Goal: Information Seeking & Learning: Check status

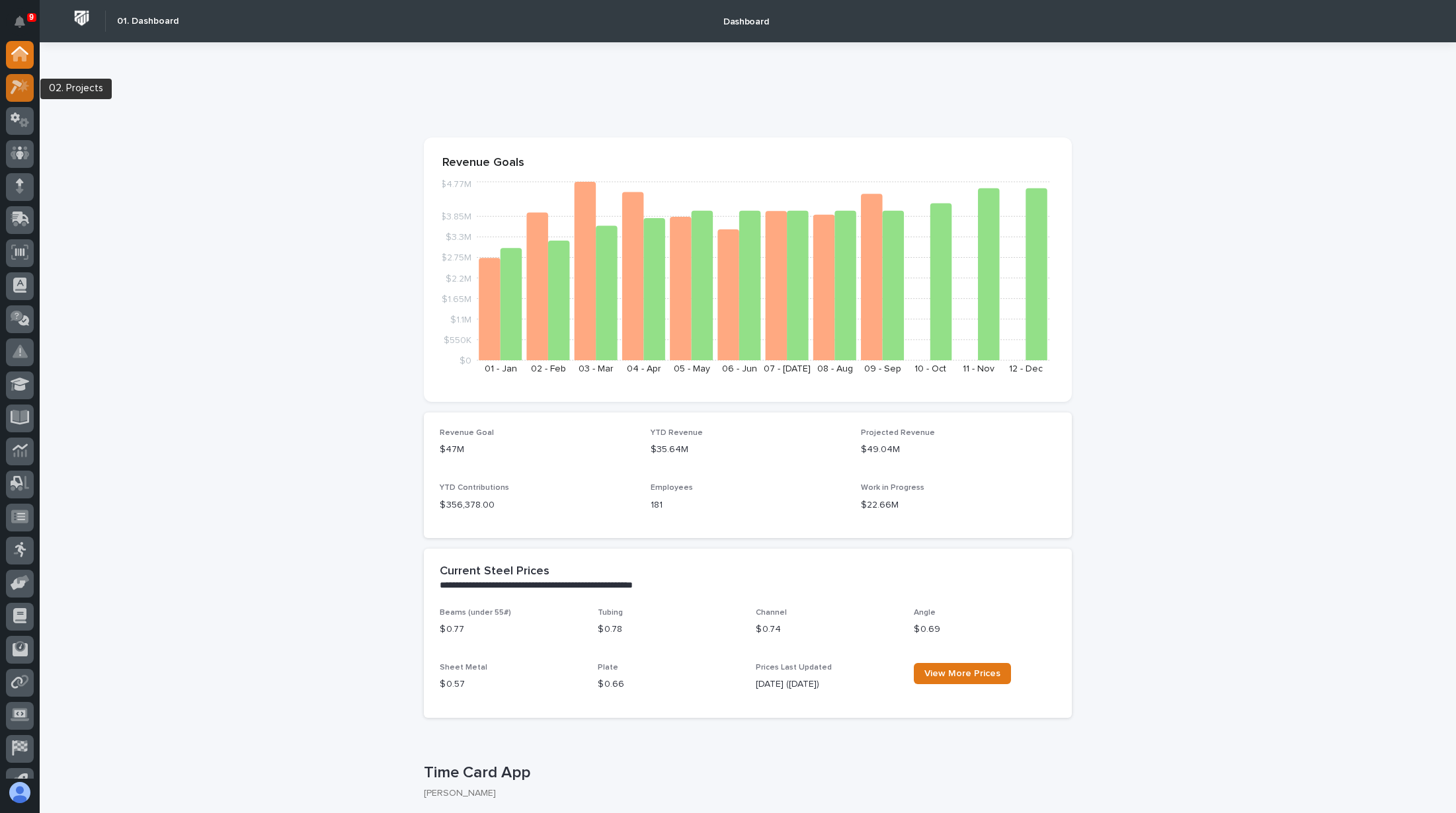
click at [29, 92] on icon at bounding box center [20, 87] width 19 height 15
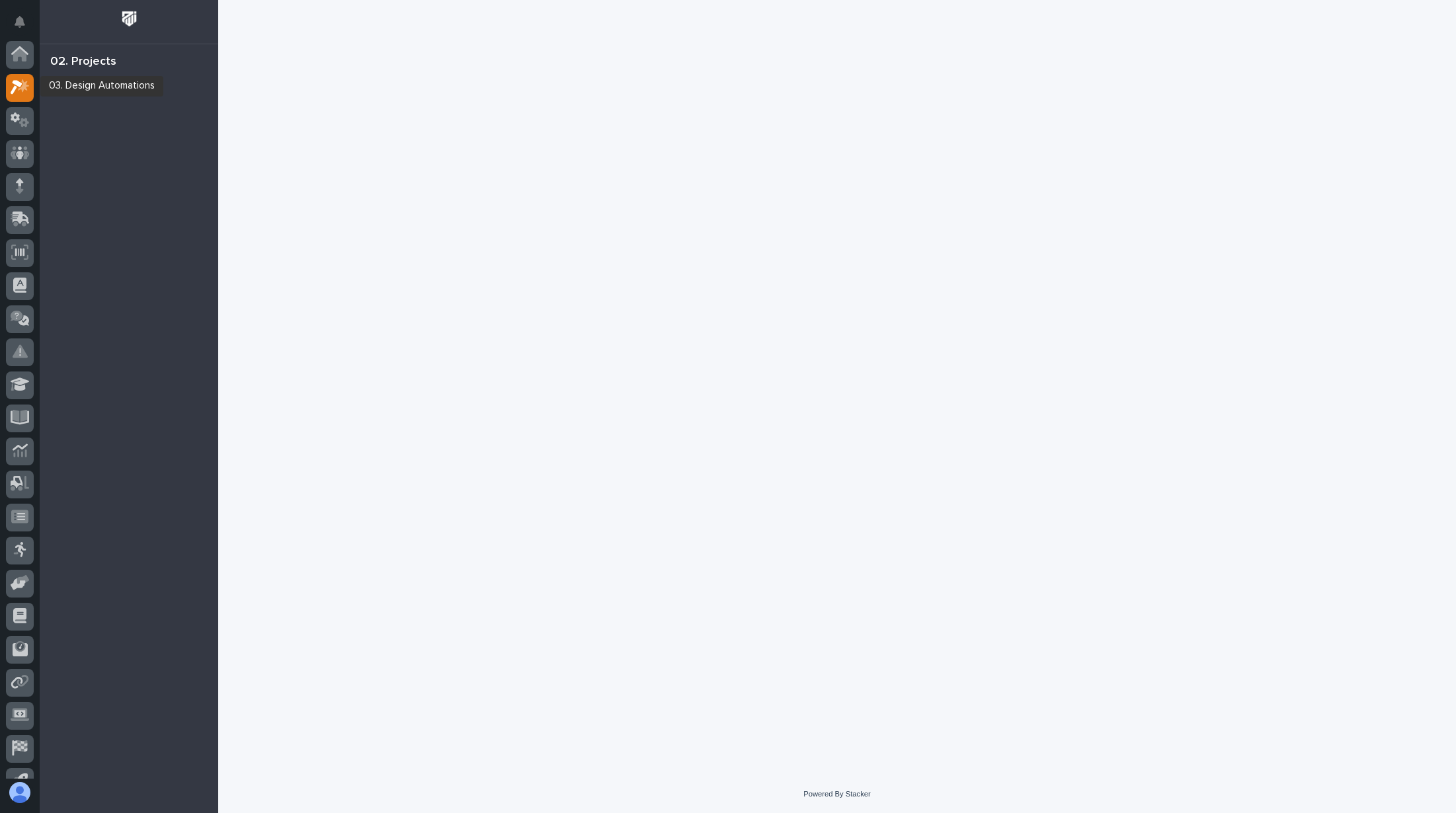
scroll to position [33, 0]
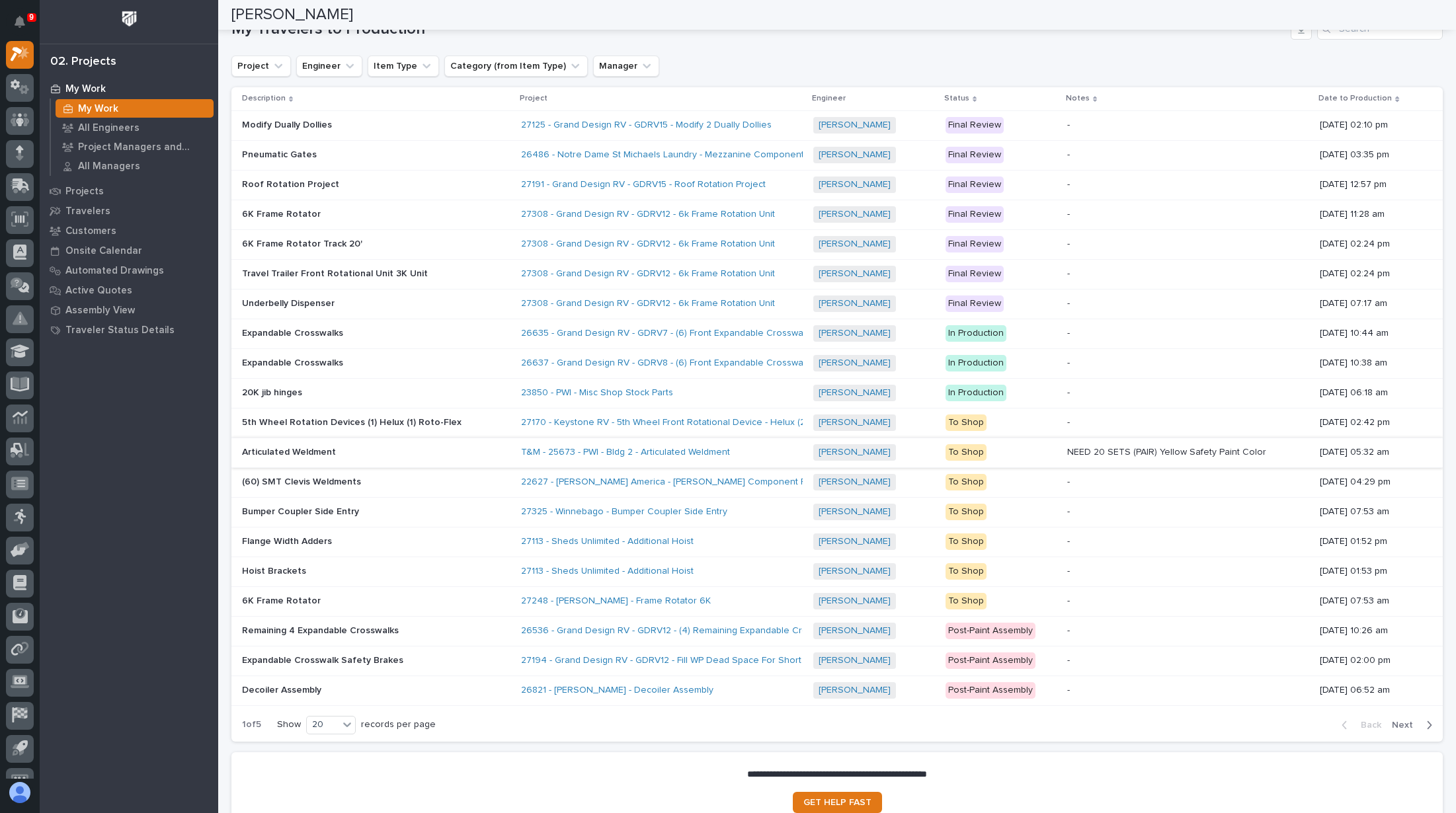
scroll to position [920, 0]
click at [1403, 717] on span "Next" at bounding box center [1406, 723] width 29 height 12
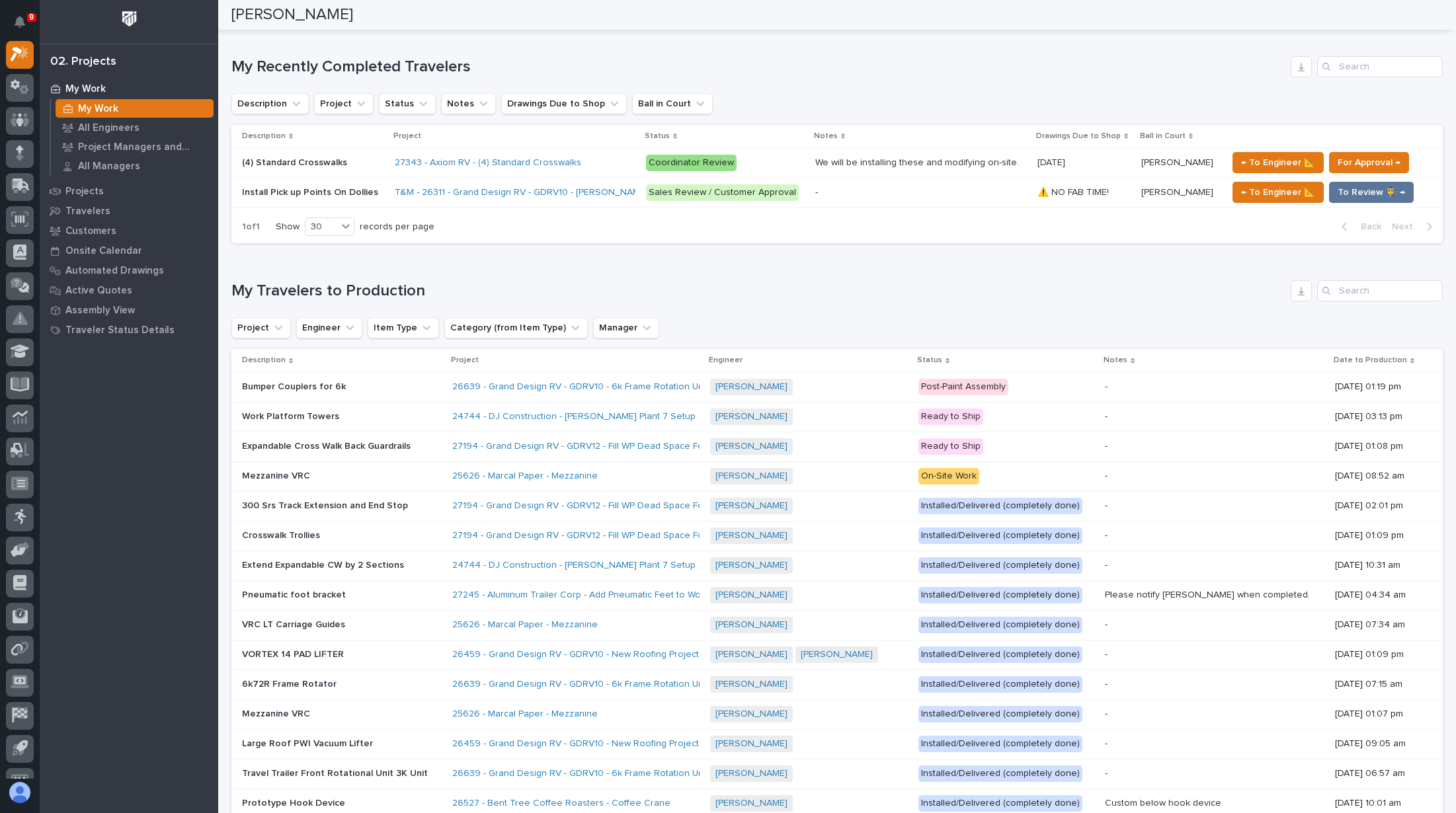
scroll to position [1044, 0]
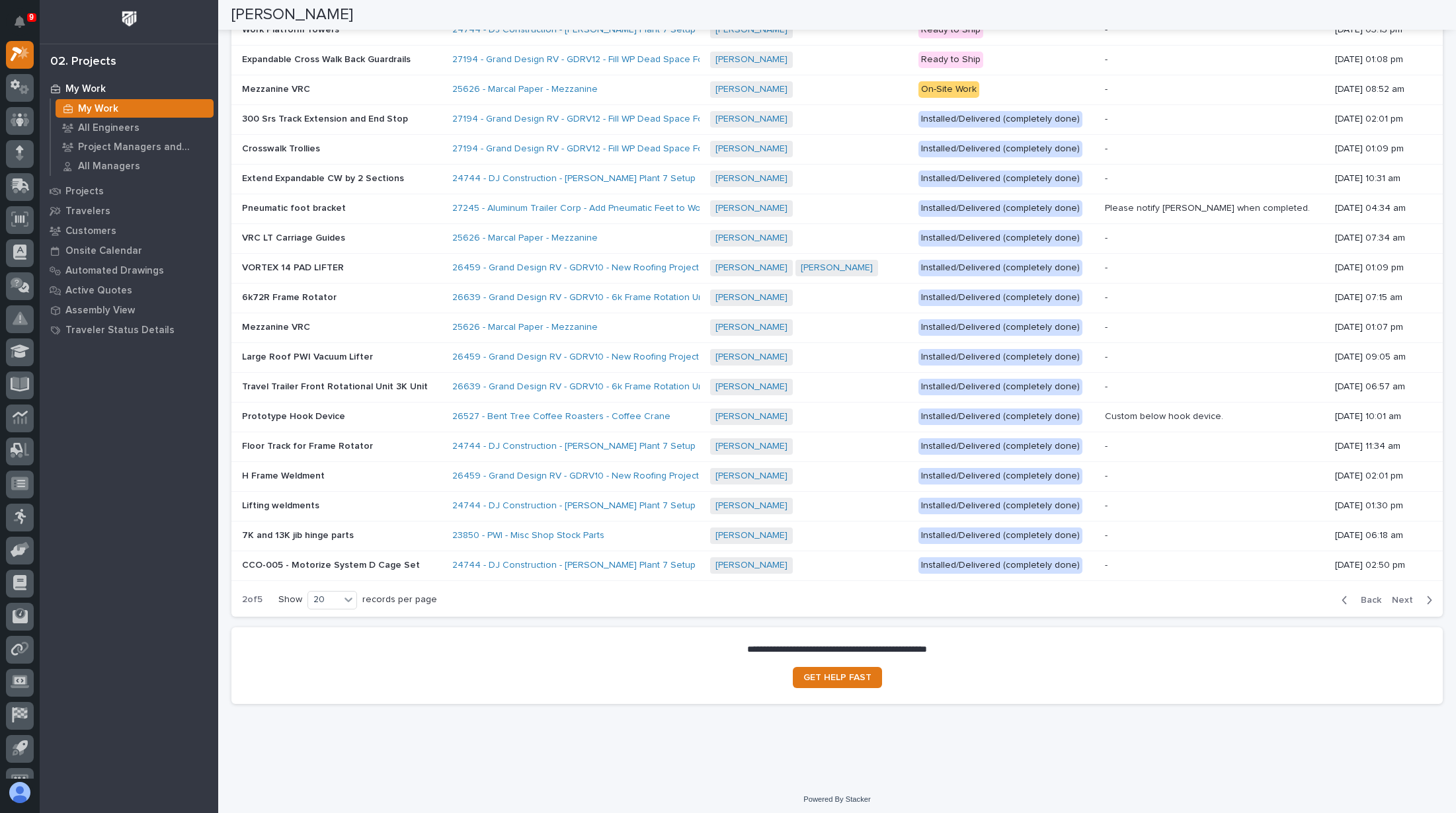
click at [1391, 594] on span "Next" at bounding box center [1406, 600] width 29 height 12
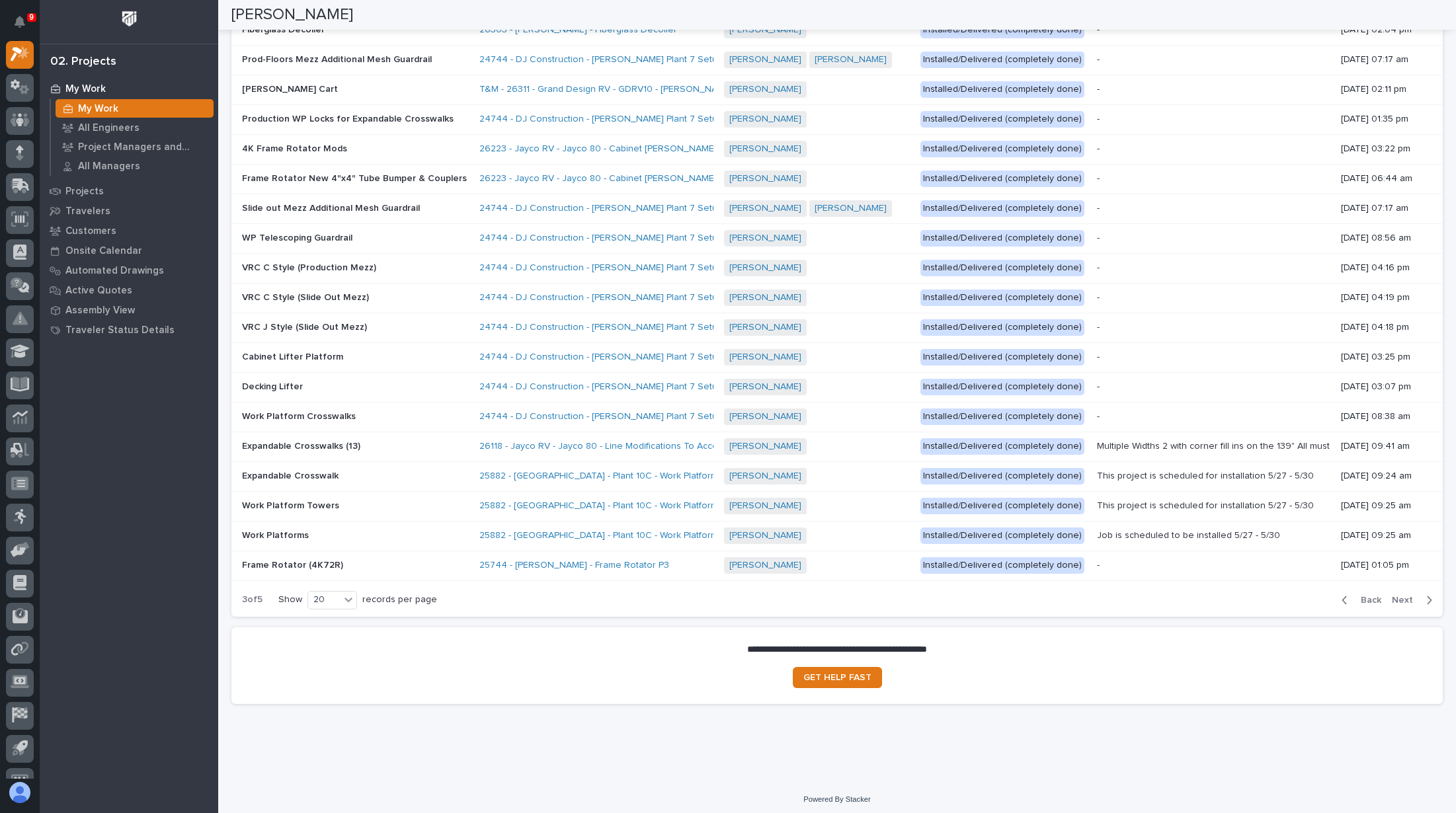
click at [1391, 594] on span "Next" at bounding box center [1406, 600] width 29 height 12
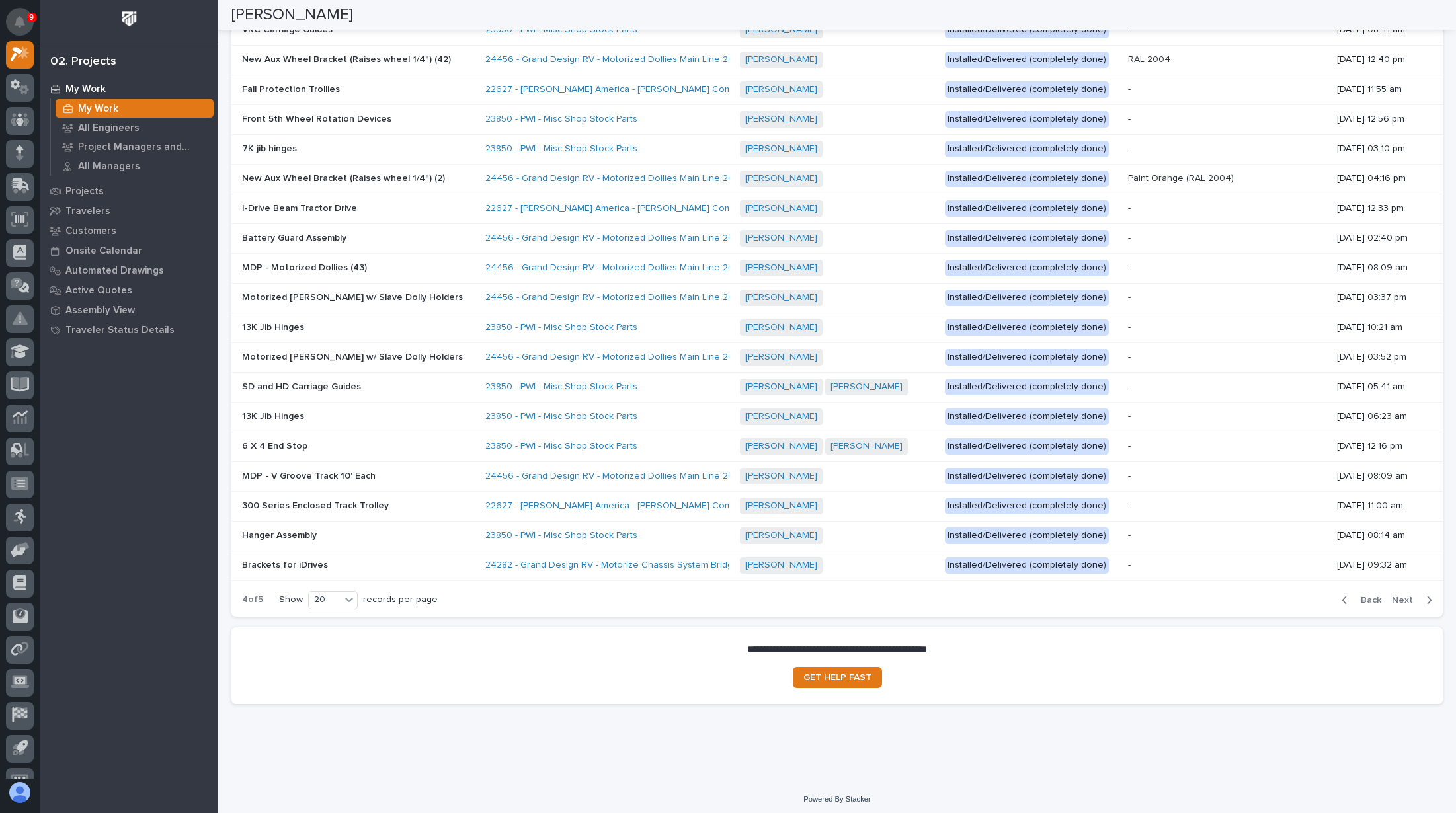
click at [14, 25] on button "Notifications" at bounding box center [19, 21] width 28 height 28
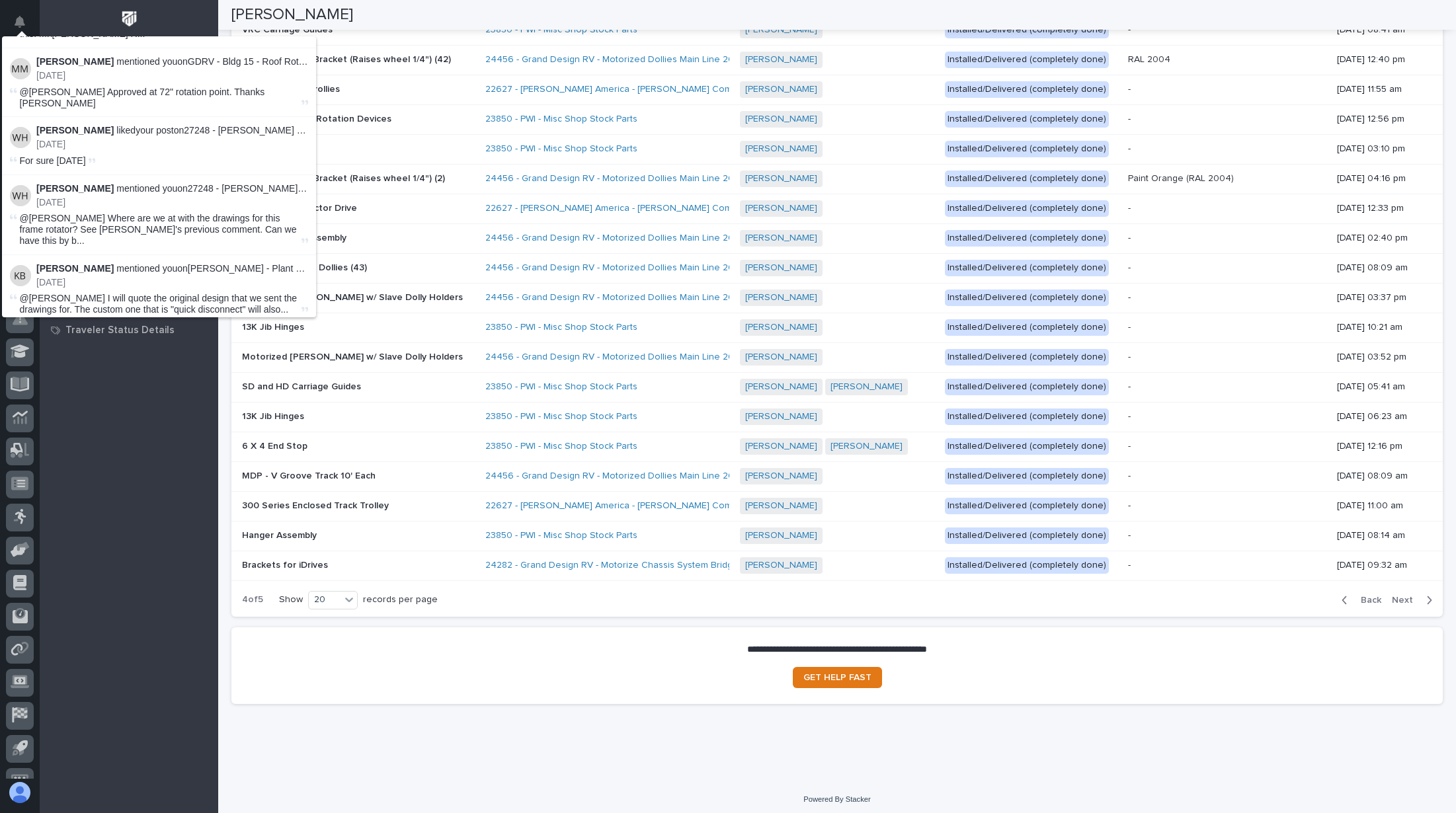
scroll to position [1319, 0]
click at [134, 212] on span "@[PERSON_NAME] Where are we at with the drawings for this frame rotator? See [P…" at bounding box center [159, 228] width 279 height 33
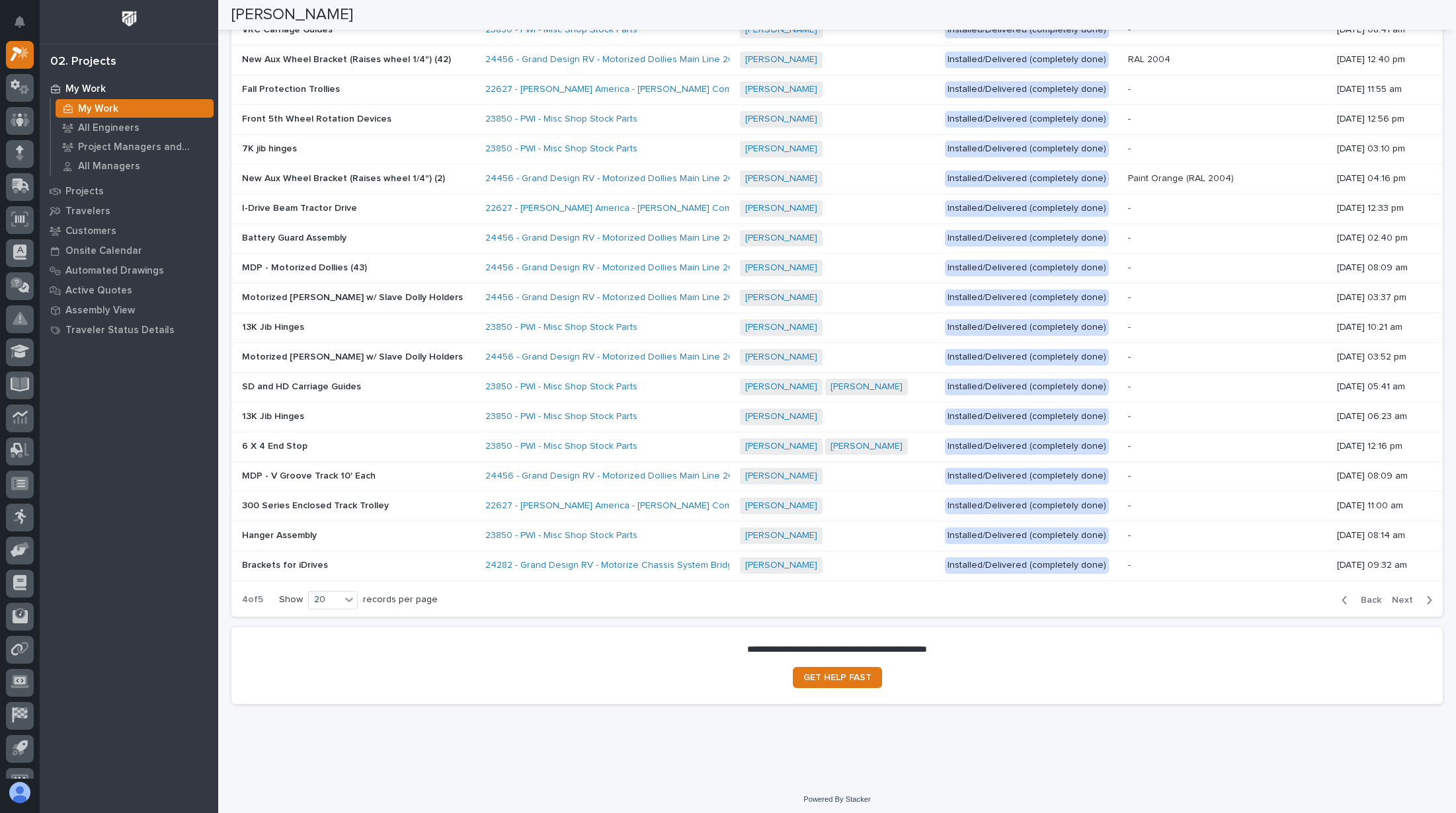
click at [155, 486] on div "My Work My Work All Engineers Project Managers and Engineers All Managers Proje…" at bounding box center [129, 446] width 178 height 734
click at [96, 207] on p "Travelers" at bounding box center [88, 211] width 45 height 12
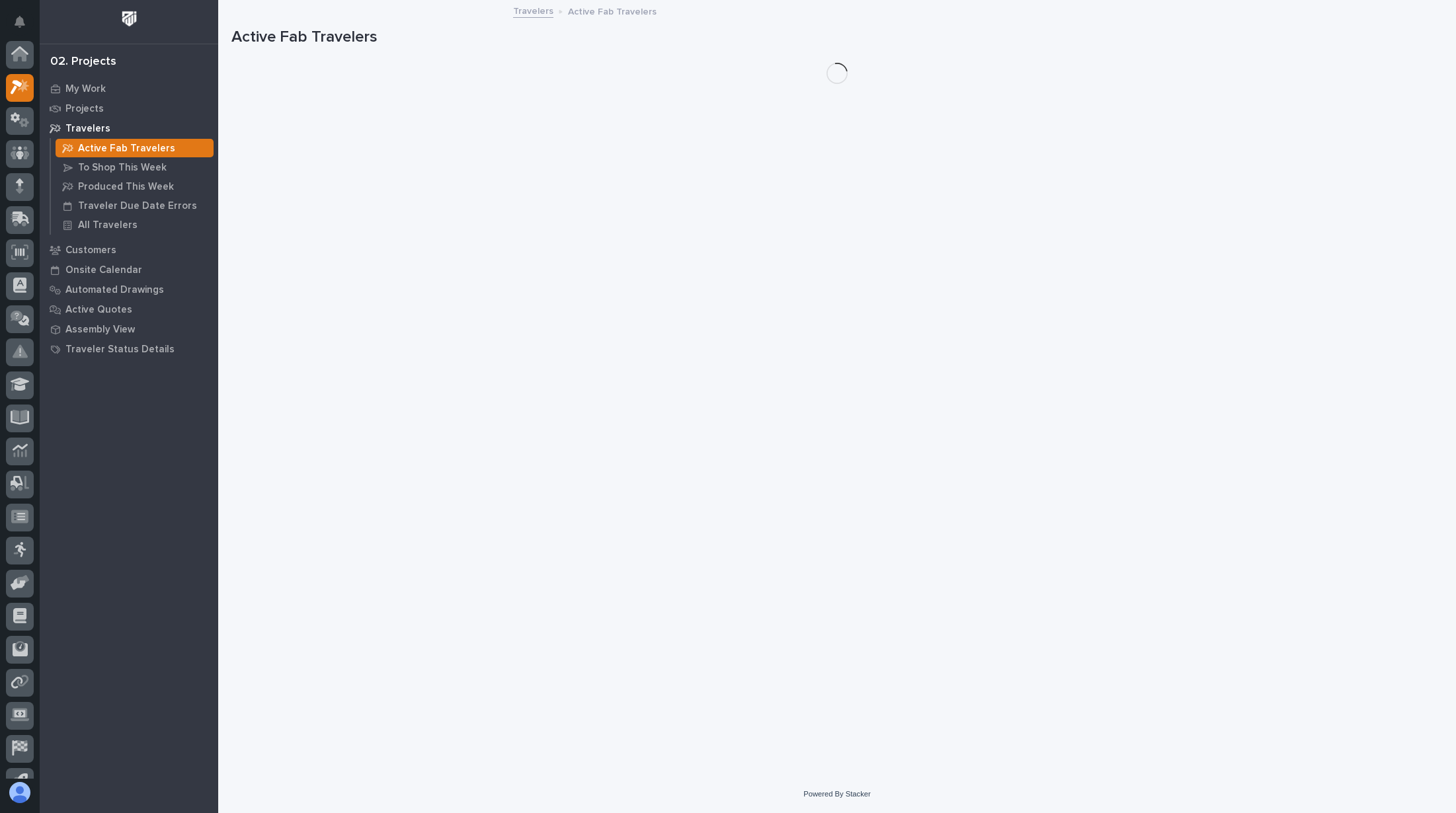
scroll to position [33, 0]
click at [104, 228] on p "All Travelers" at bounding box center [108, 225] width 60 height 12
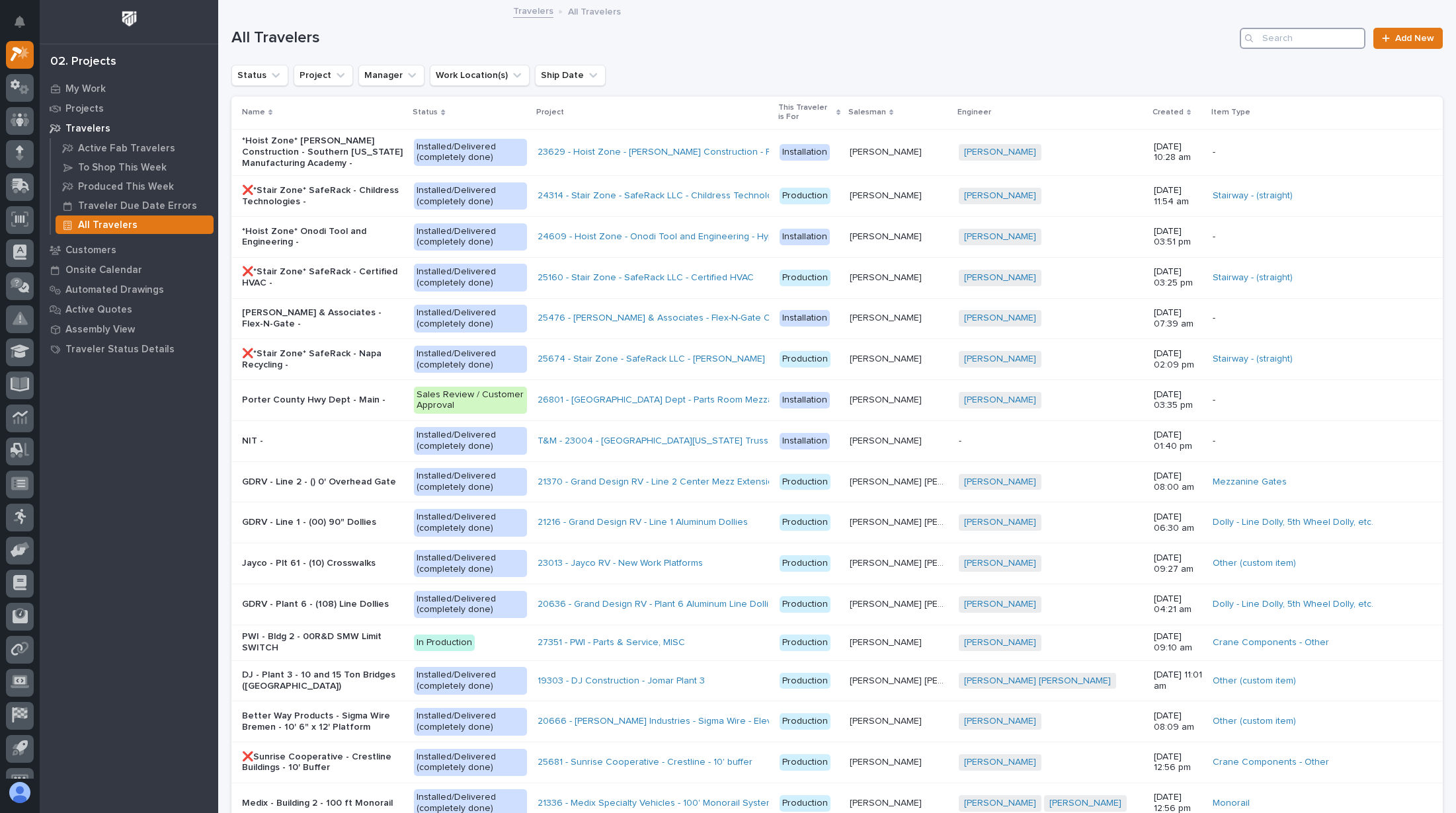
click at [1278, 37] on input "Search" at bounding box center [1302, 38] width 126 height 21
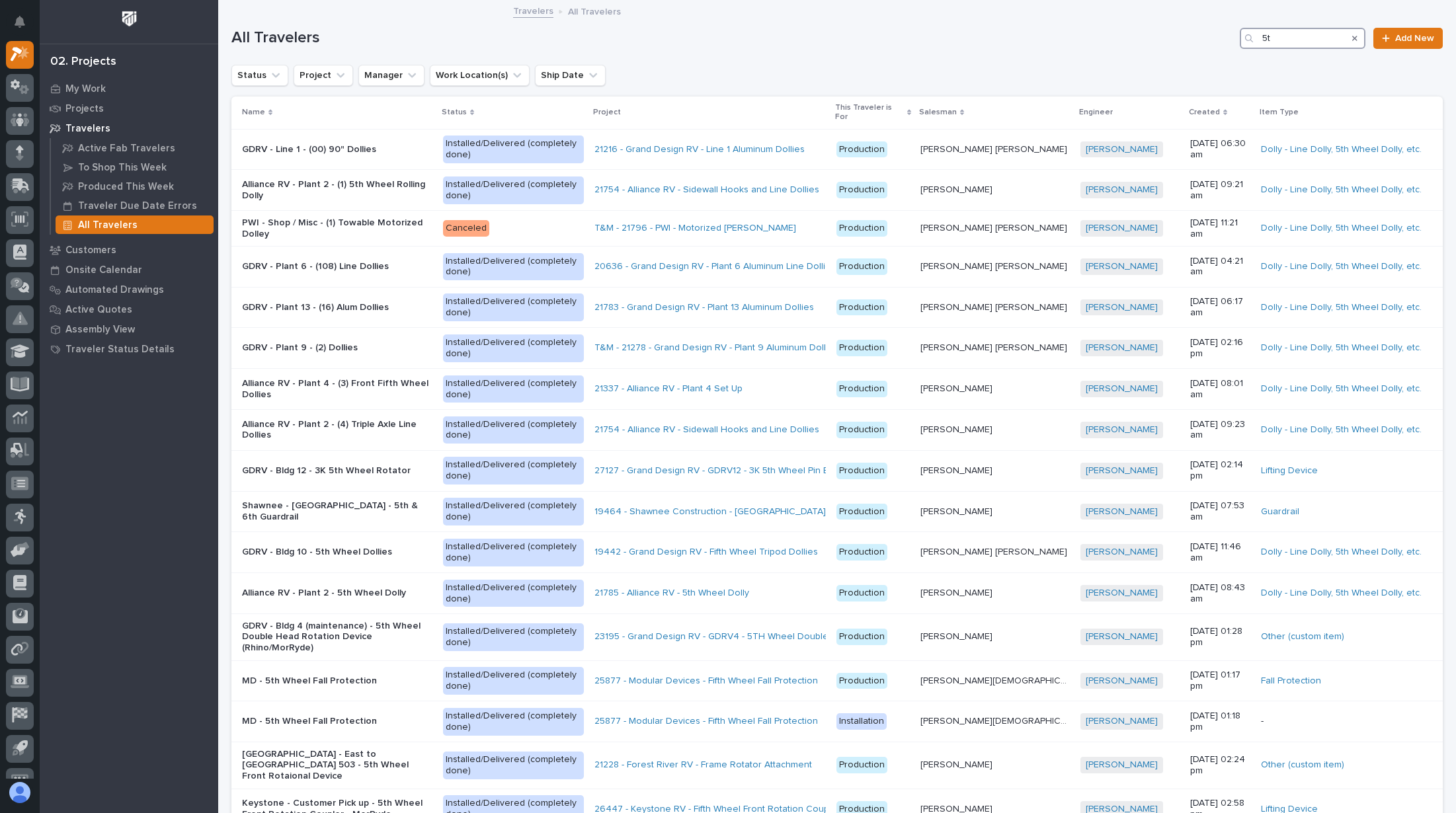
type input "5"
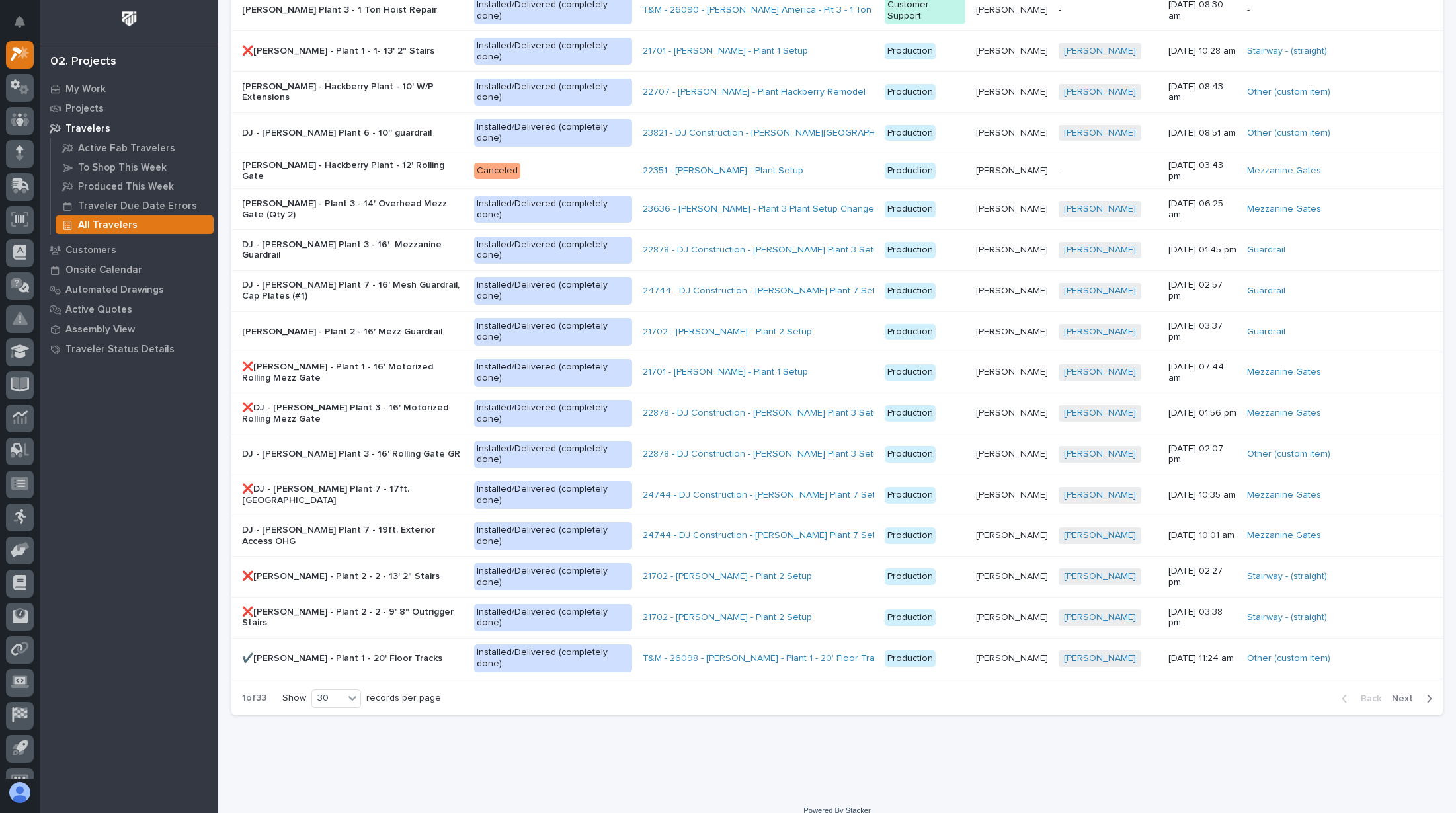
scroll to position [663, 0]
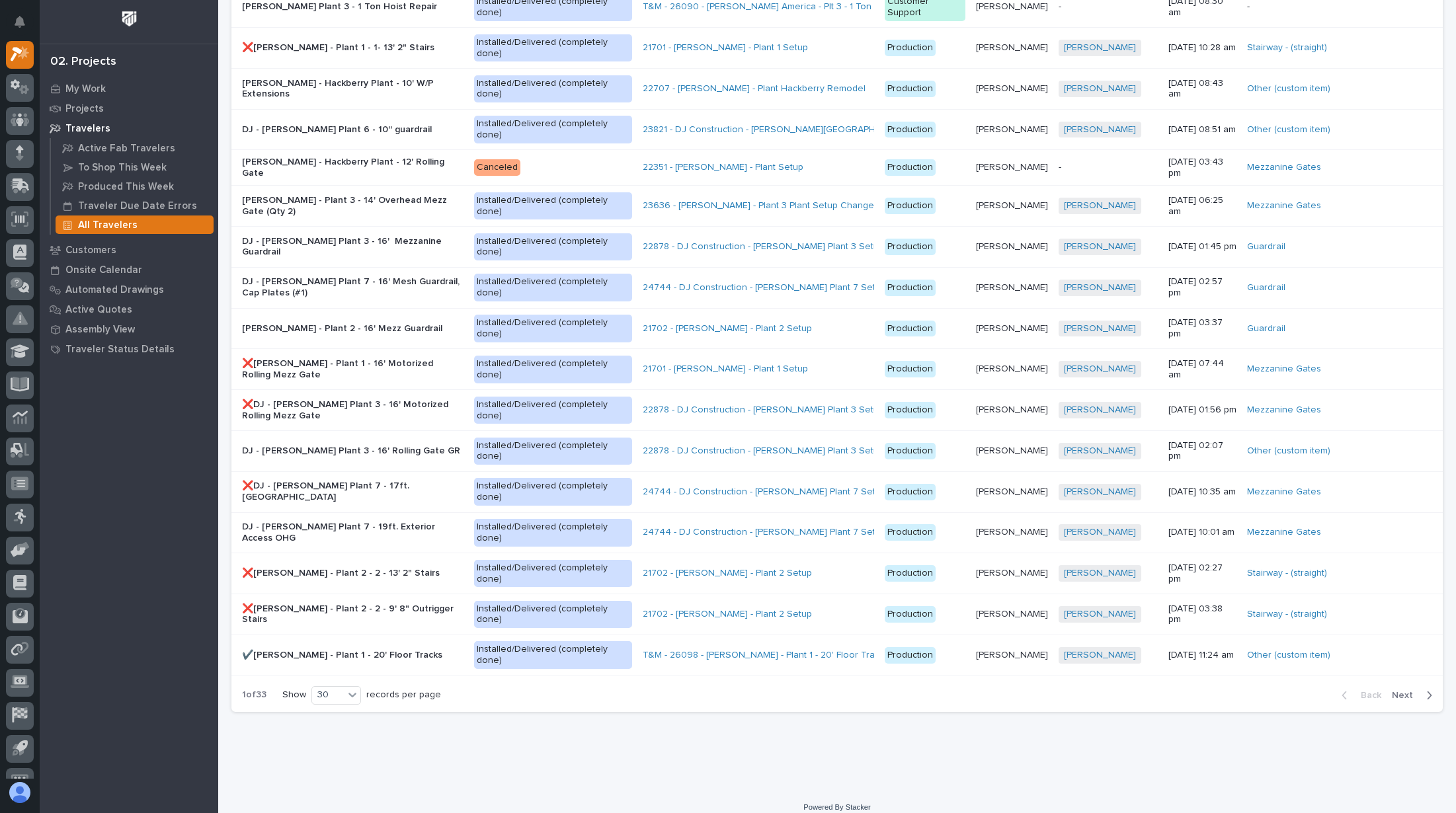
click at [1419, 688] on div "Back Next" at bounding box center [1387, 694] width 112 height 33
click at [1394, 690] on span "Next" at bounding box center [1406, 695] width 29 height 12
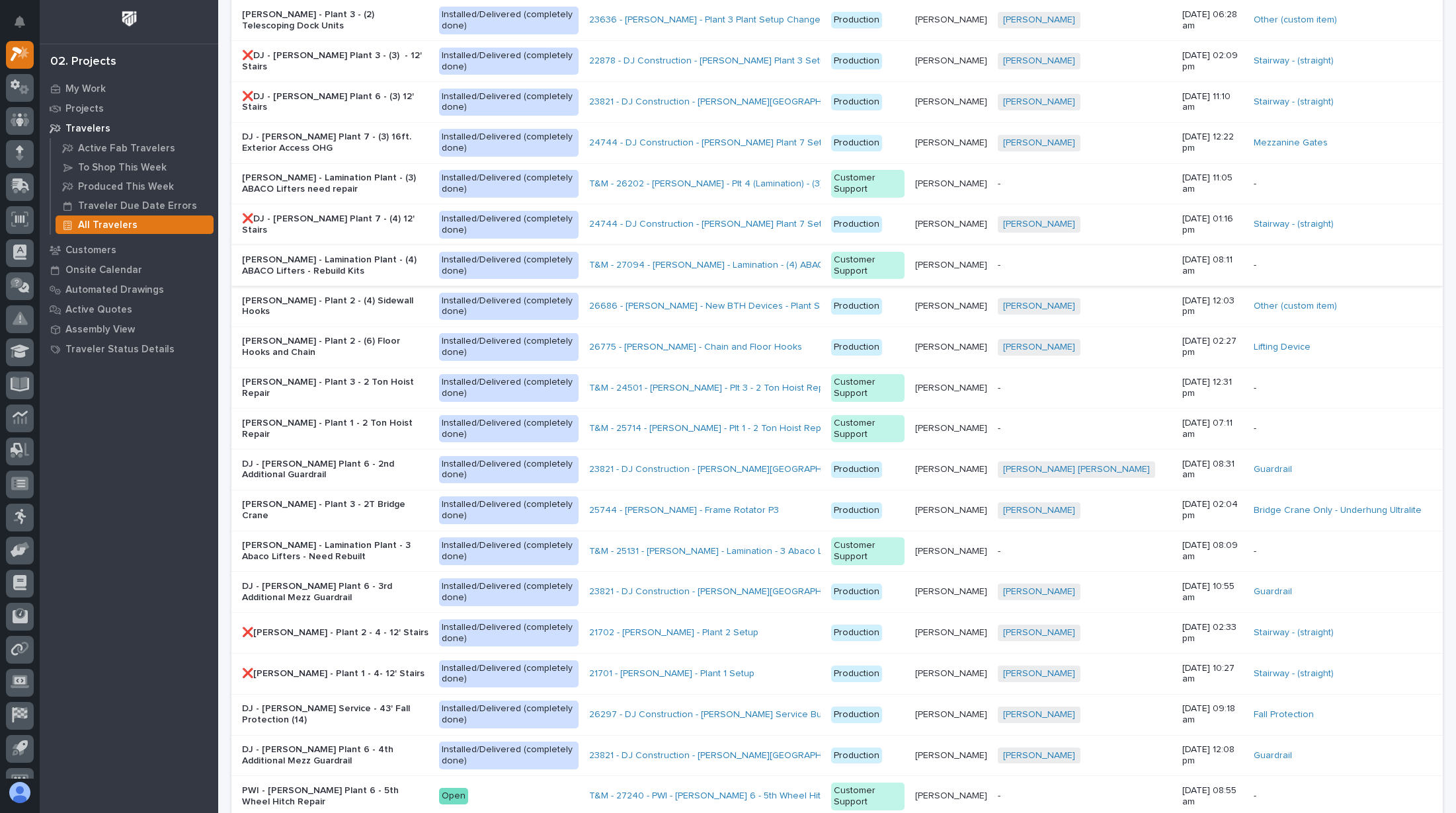
scroll to position [635, 0]
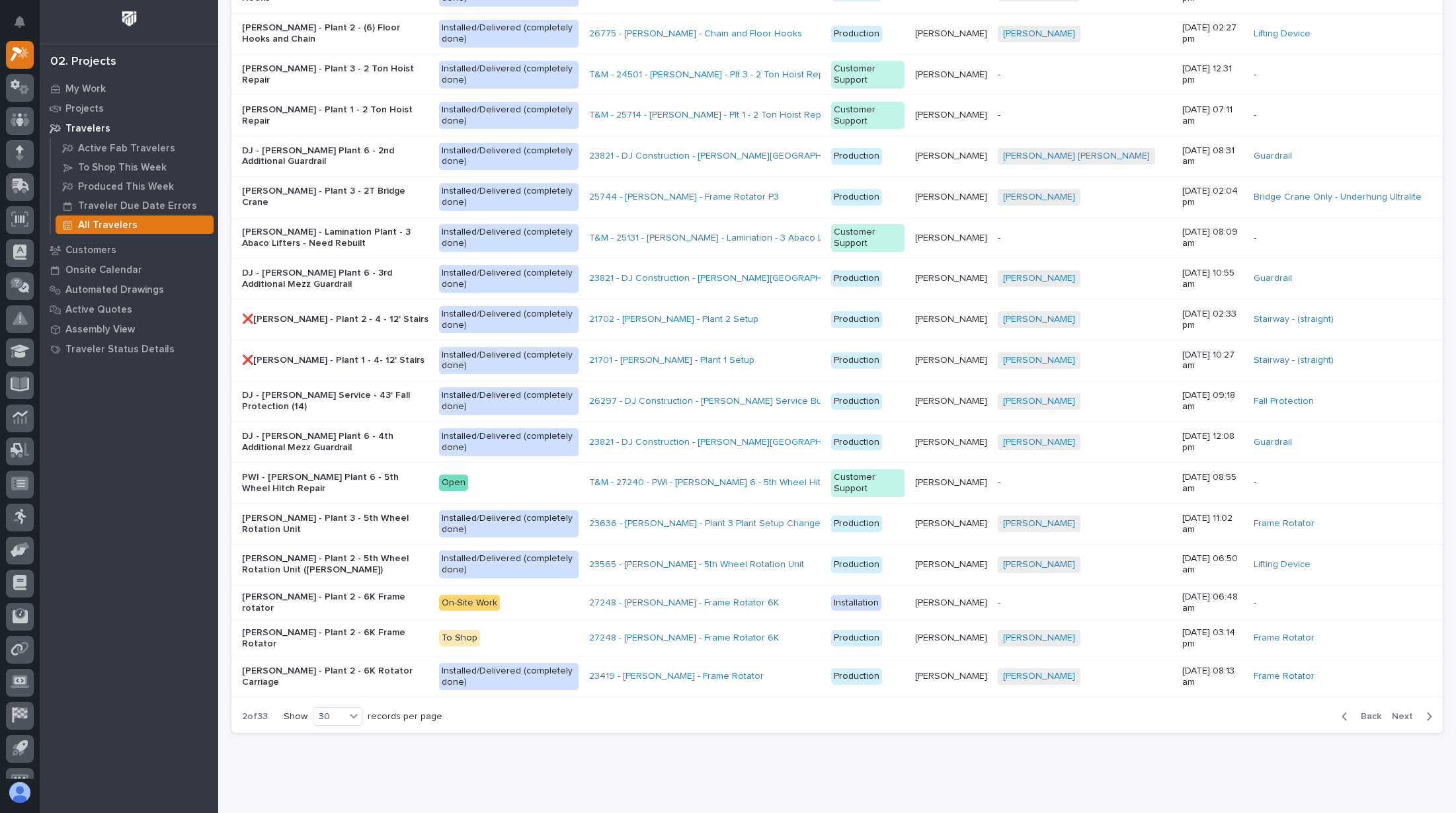
click at [1367, 710] on span "Back" at bounding box center [1367, 716] width 29 height 12
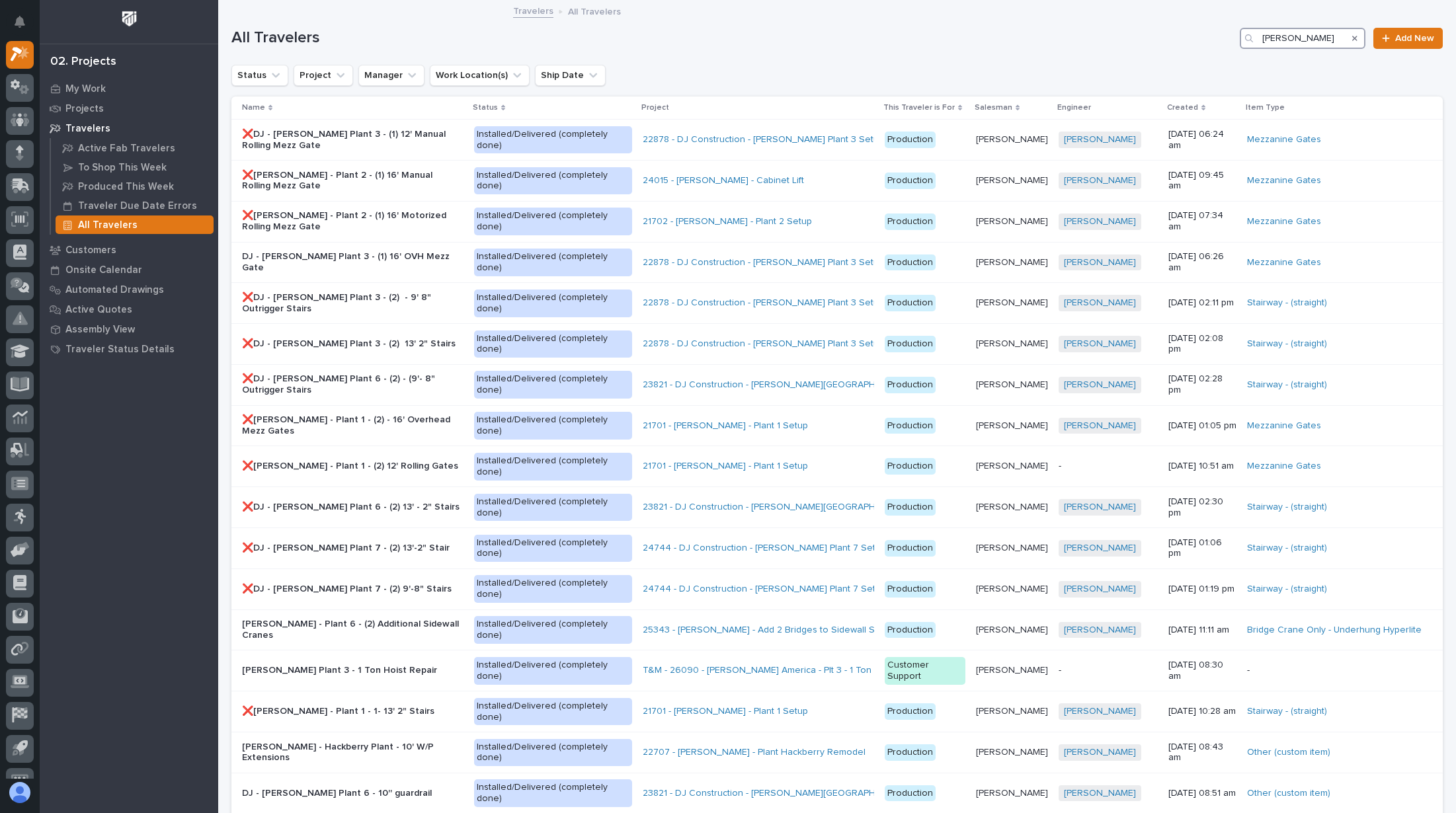
drag, startPoint x: 1308, startPoint y: 39, endPoint x: 1180, endPoint y: 34, distance: 128.1
click at [1180, 34] on div "All Travelers [PERSON_NAME] Add New" at bounding box center [836, 38] width 1211 height 21
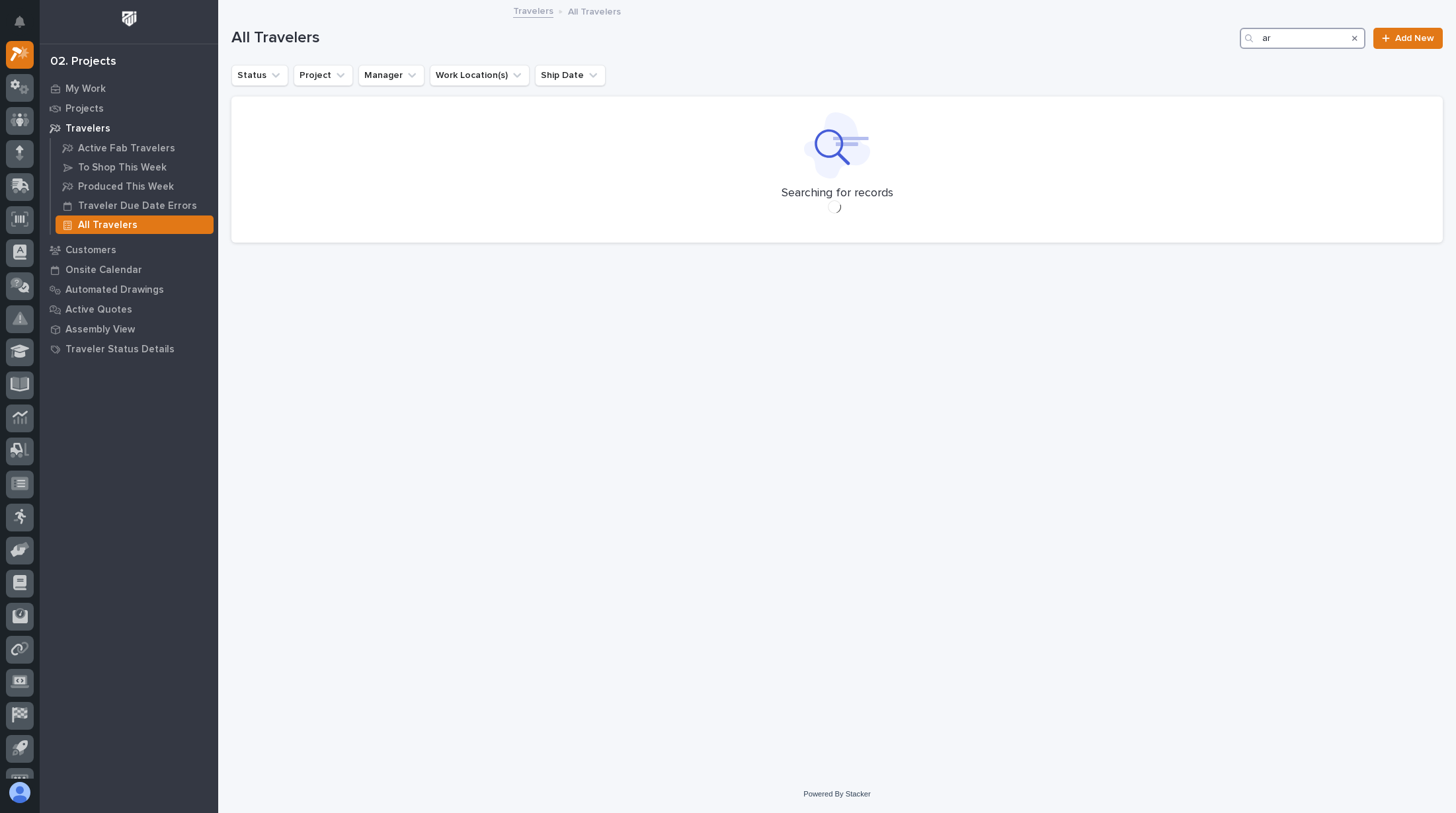
type input "a"
type input "t"
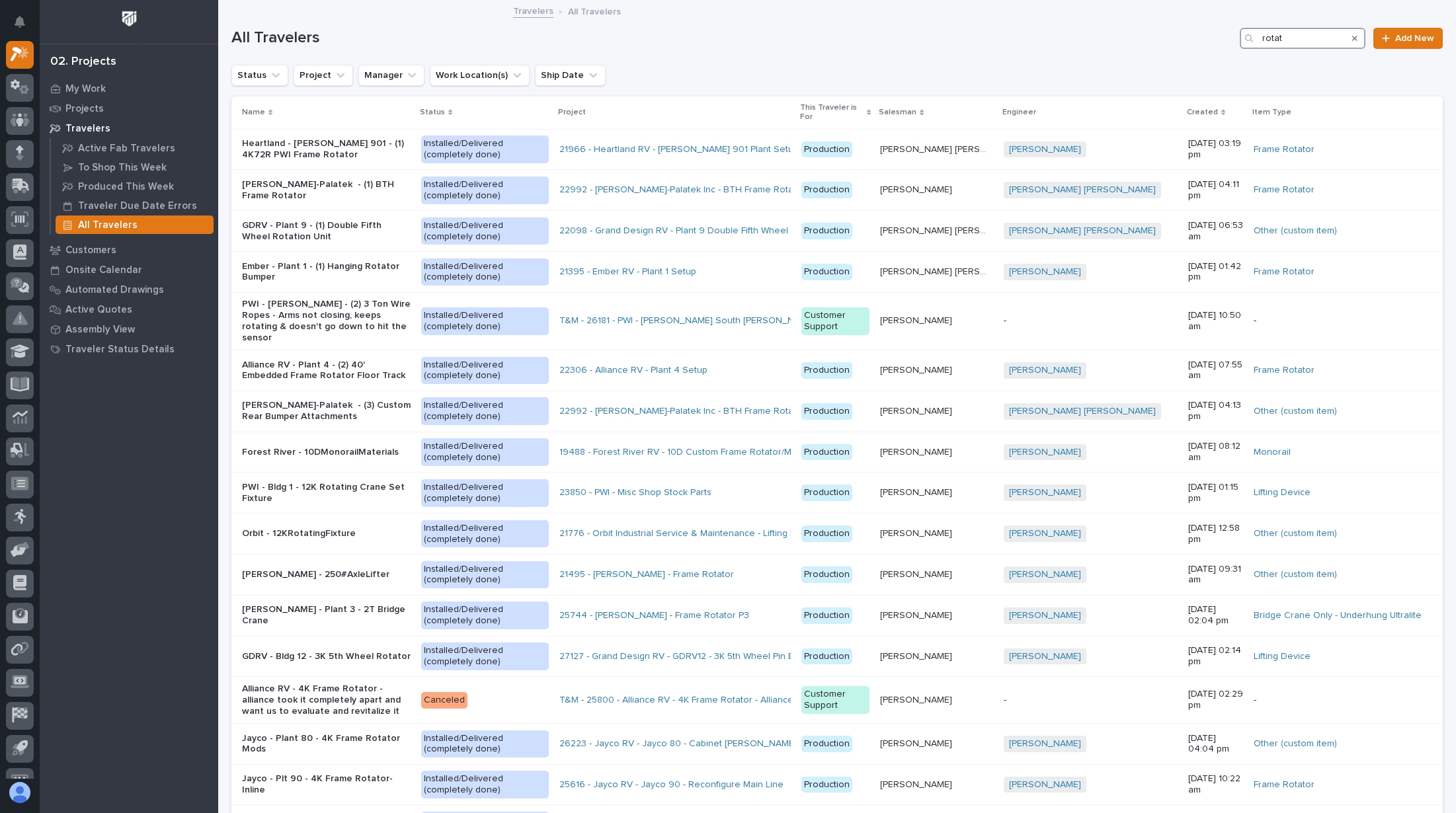
type input "rotat"
click at [140, 792] on div "My Work Projects Travelers Active Fab Travelers To Shop This Week Produced This…" at bounding box center [129, 446] width 178 height 734
click at [100, 244] on p "Customers" at bounding box center [91, 250] width 51 height 12
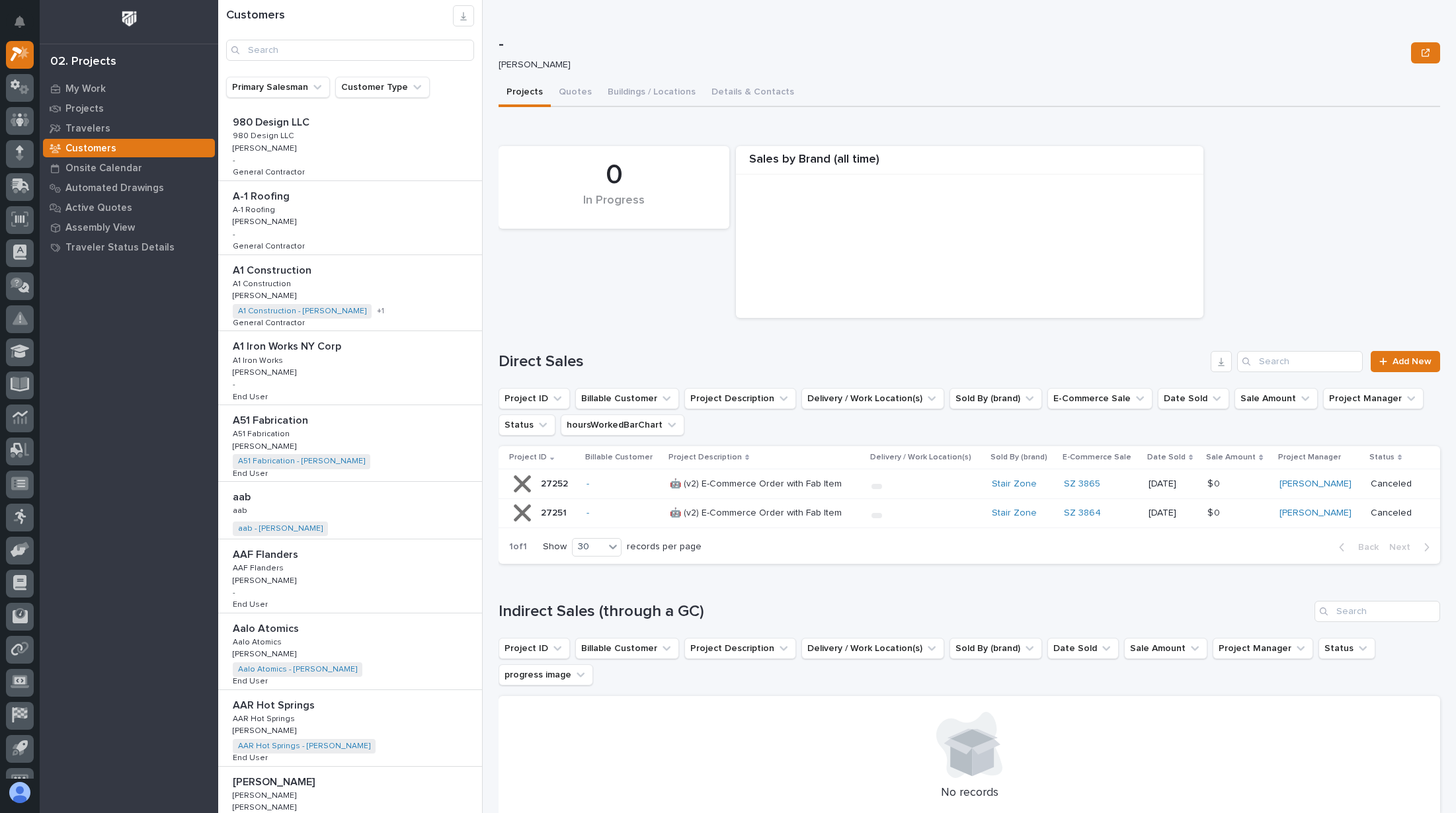
scroll to position [1548, 0]
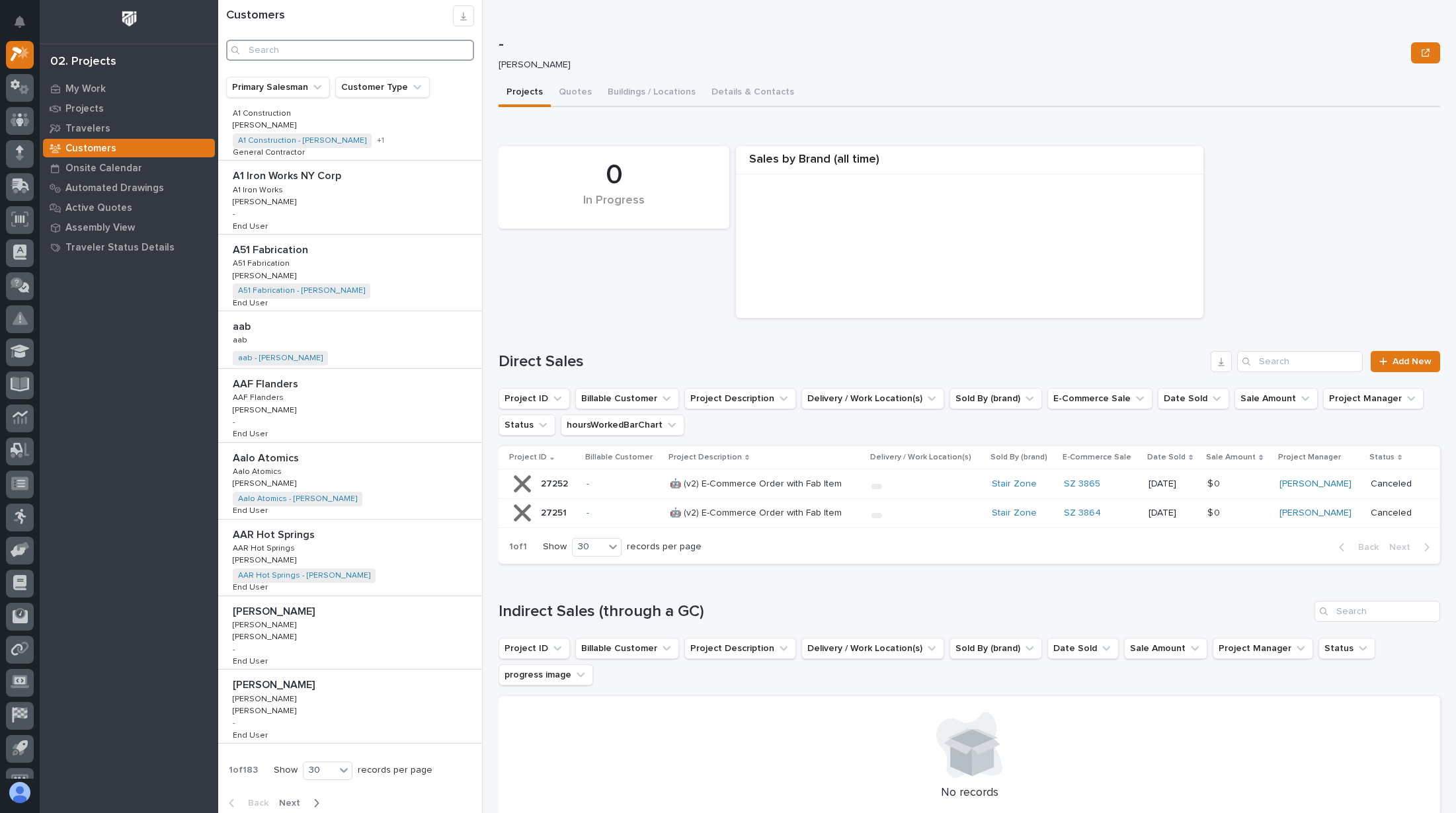
click at [359, 53] on input "Search" at bounding box center [350, 50] width 248 height 21
type input "v"
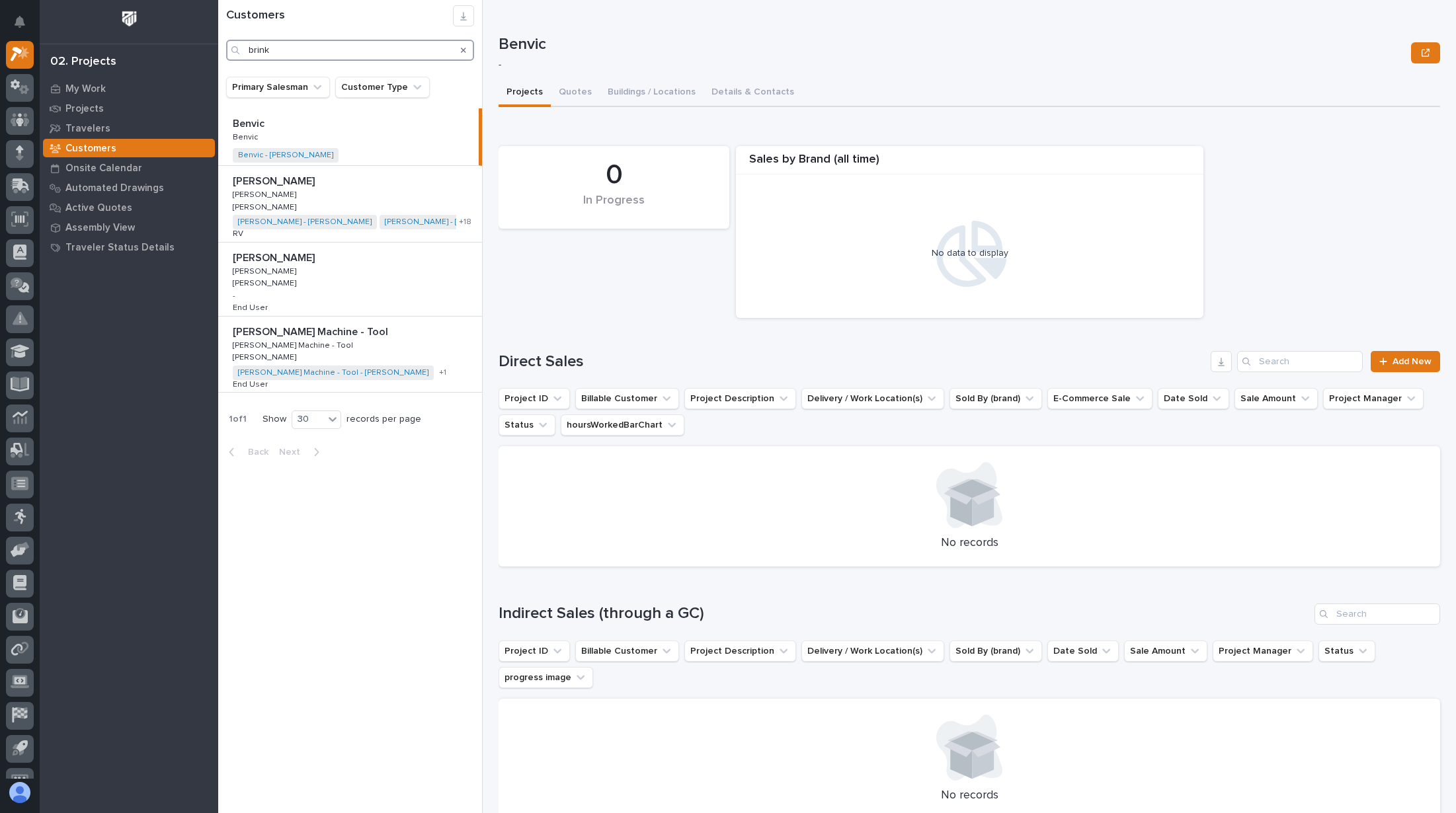
type input "brink"
click at [391, 179] on p at bounding box center [352, 182] width 240 height 13
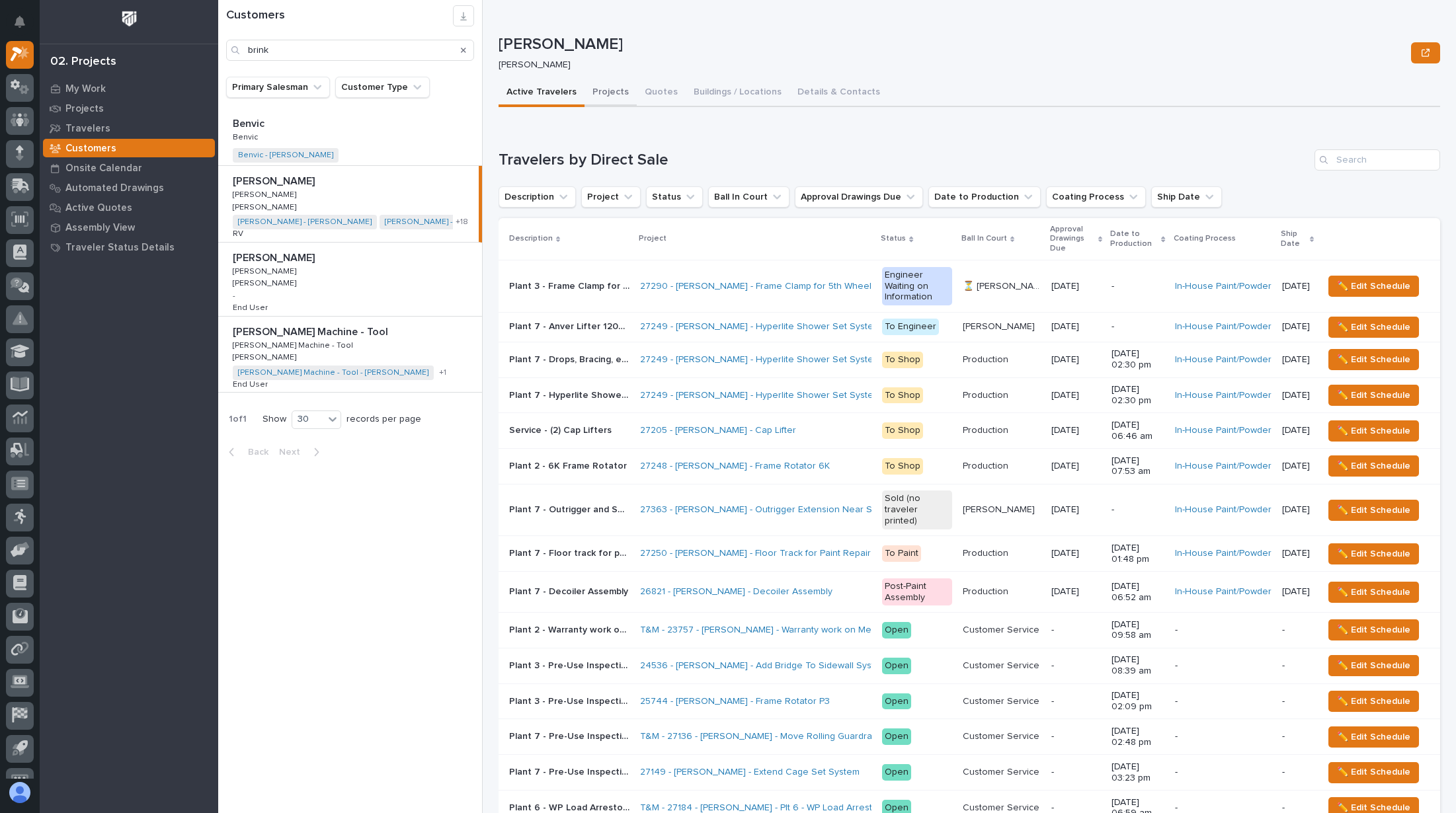
click at [605, 95] on button "Projects" at bounding box center [611, 93] width 53 height 28
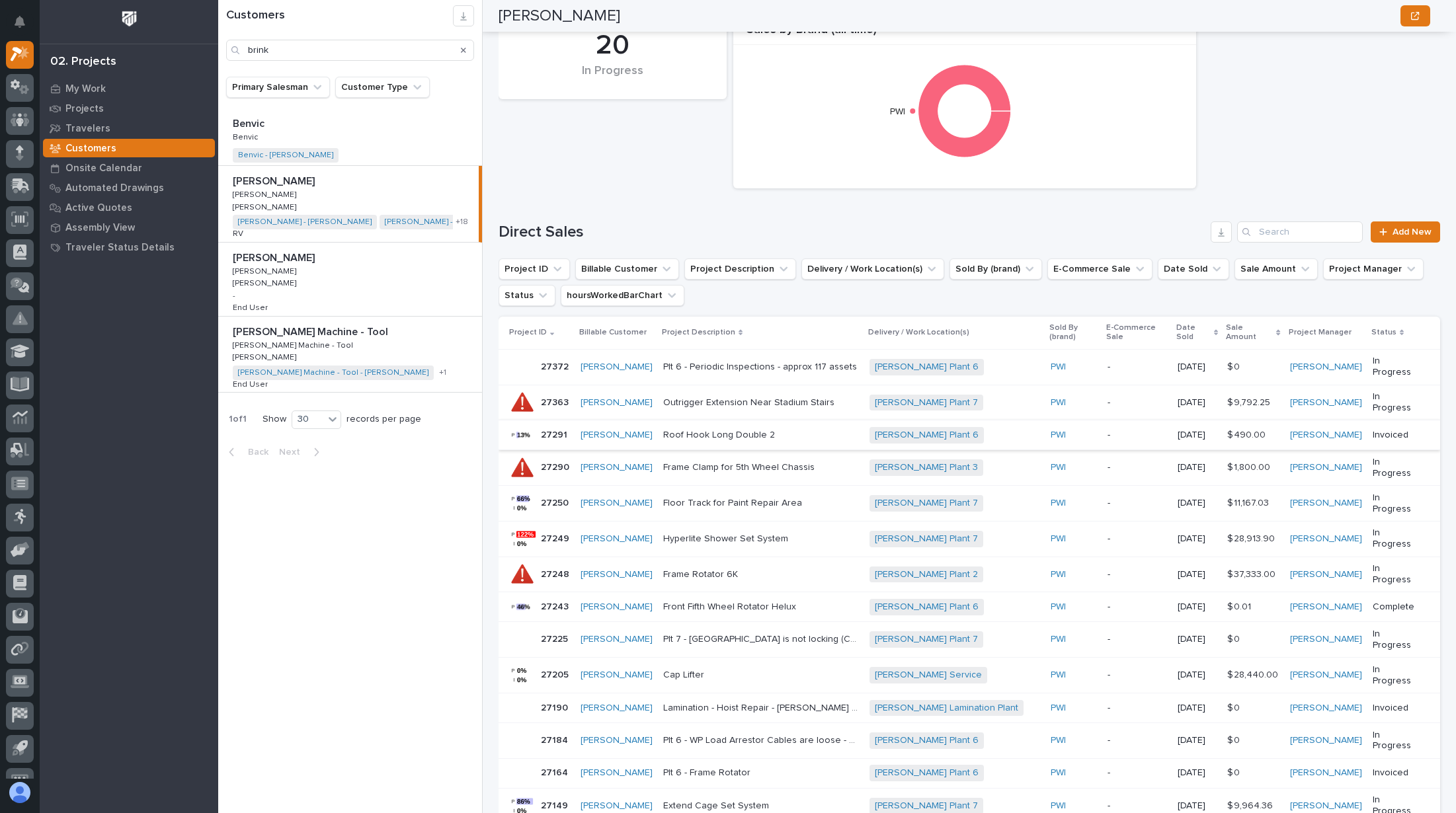
scroll to position [131, 0]
click at [803, 600] on p at bounding box center [761, 606] width 196 height 11
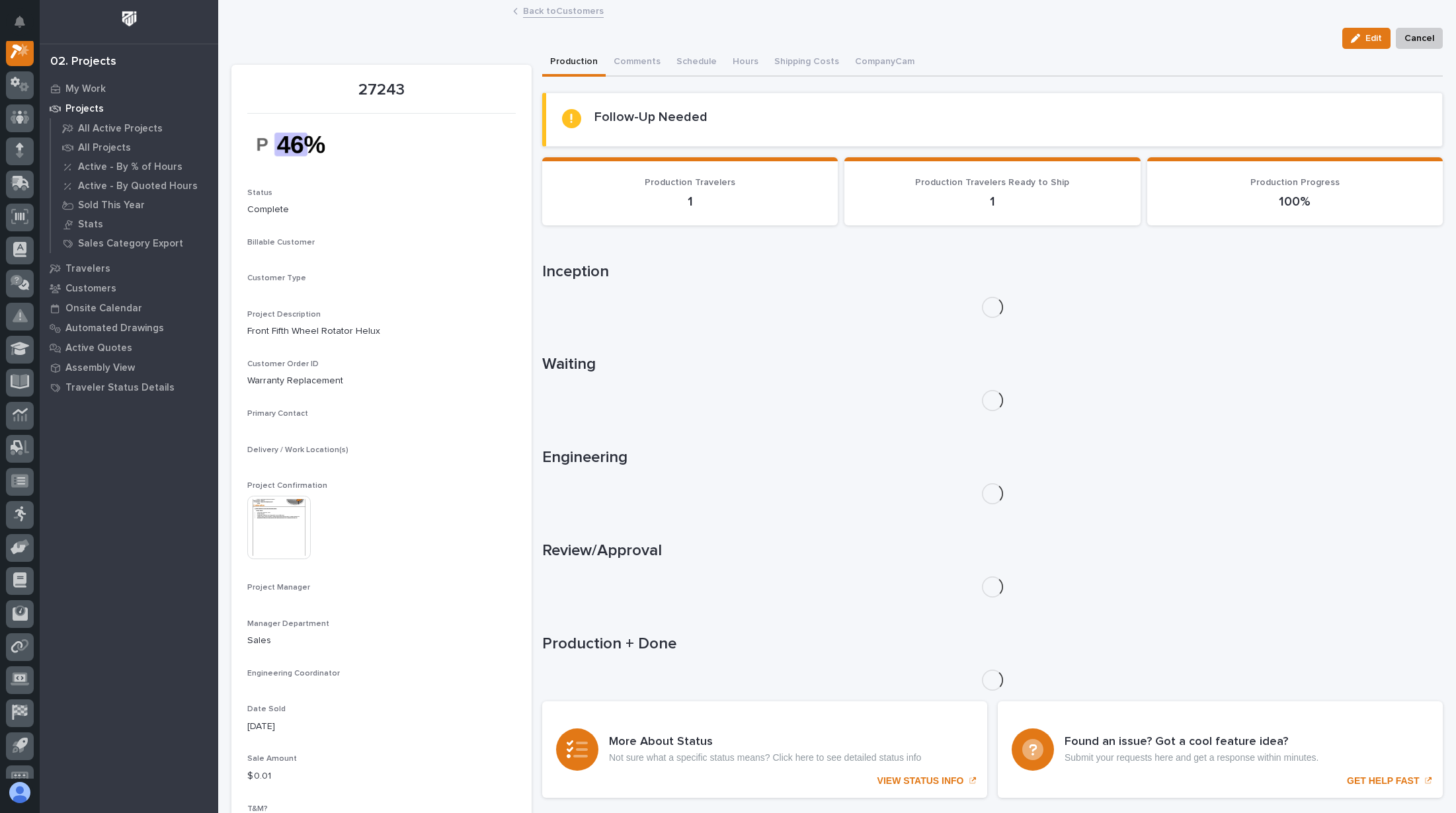
scroll to position [33, 0]
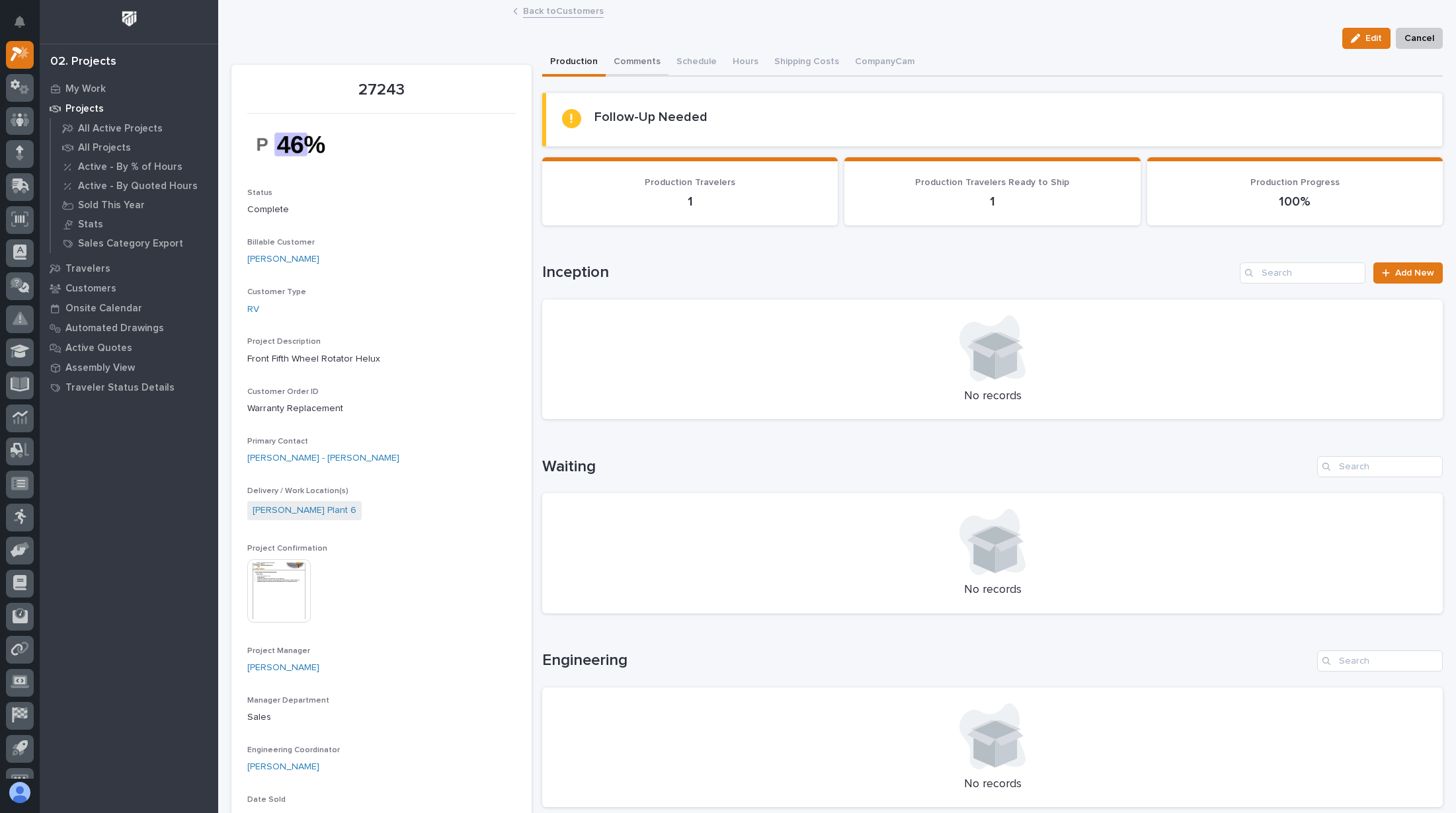
click at [632, 64] on button "Comments" at bounding box center [636, 62] width 63 height 28
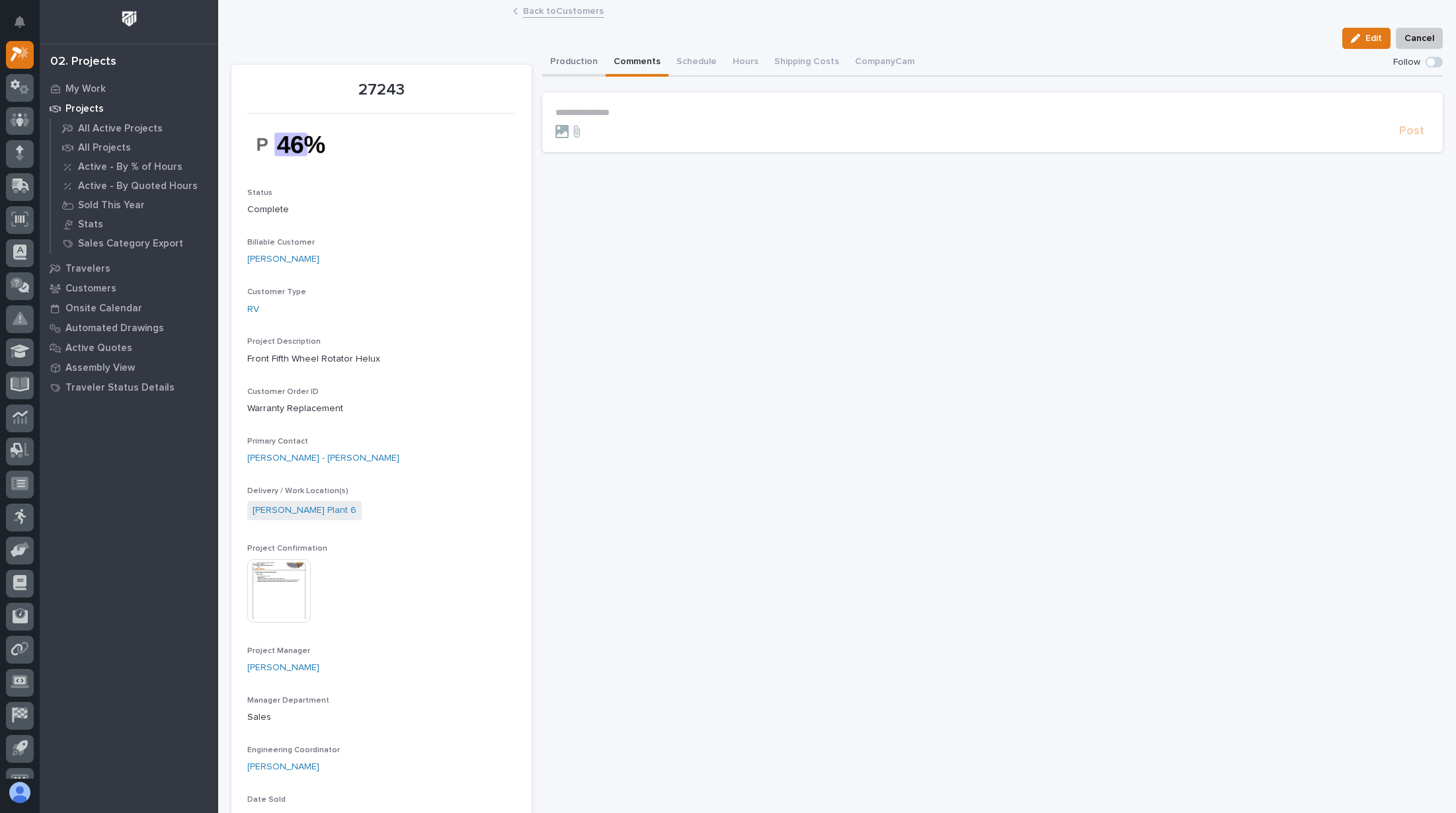
click at [593, 64] on button "Production" at bounding box center [574, 62] width 64 height 28
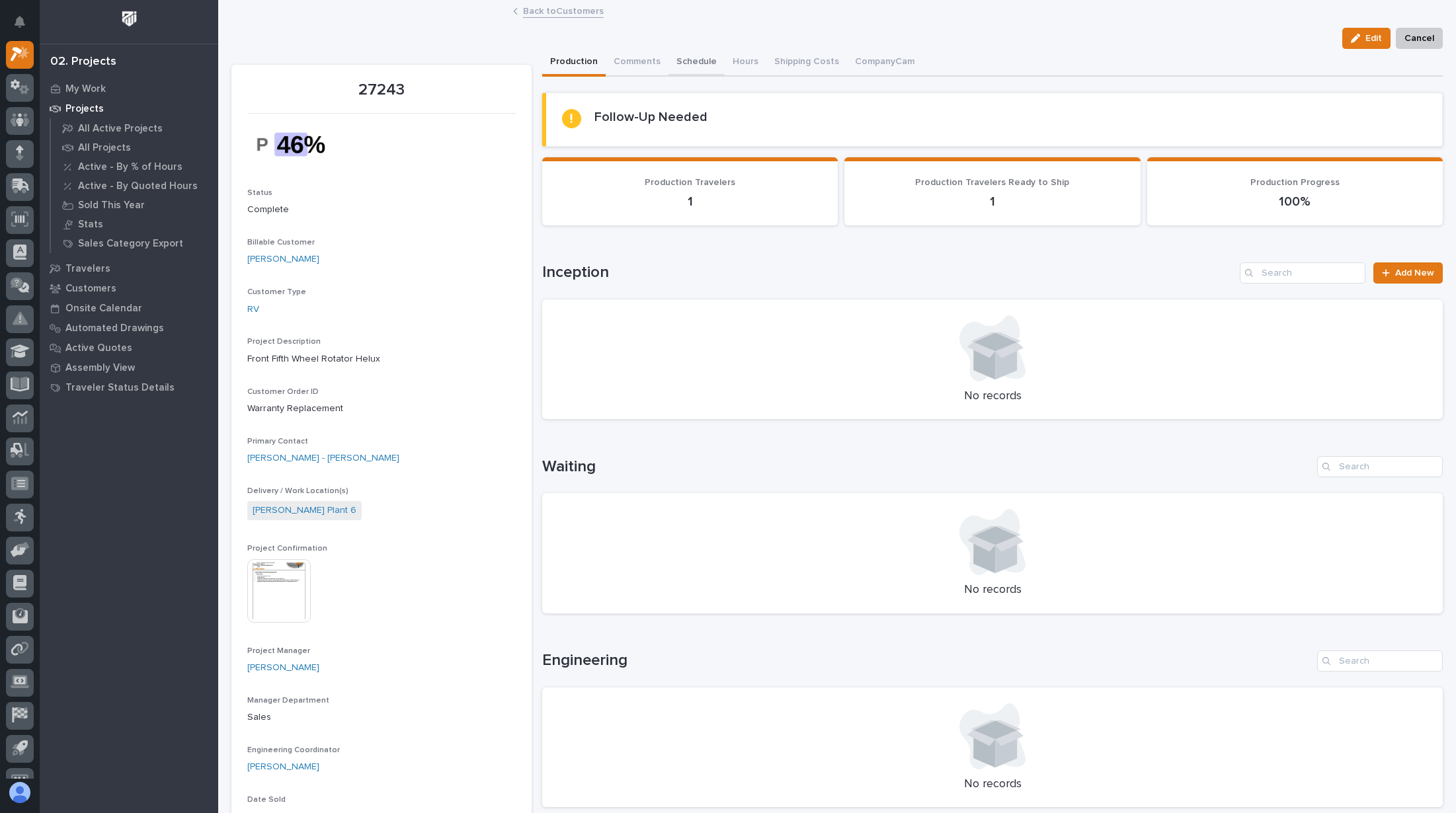
click at [682, 64] on button "Schedule" at bounding box center [696, 62] width 57 height 28
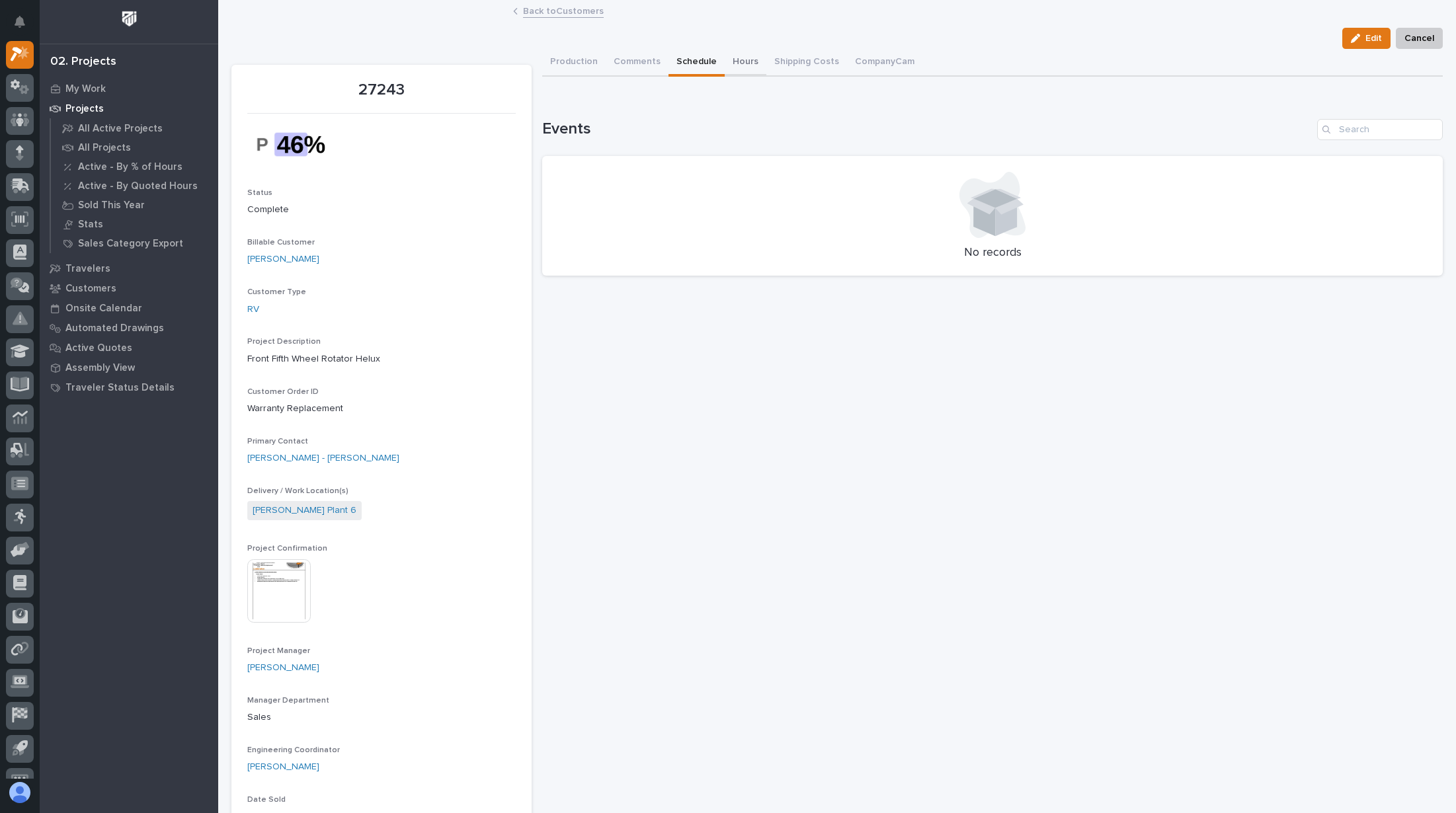
click at [750, 59] on button "Hours" at bounding box center [746, 62] width 41 height 28
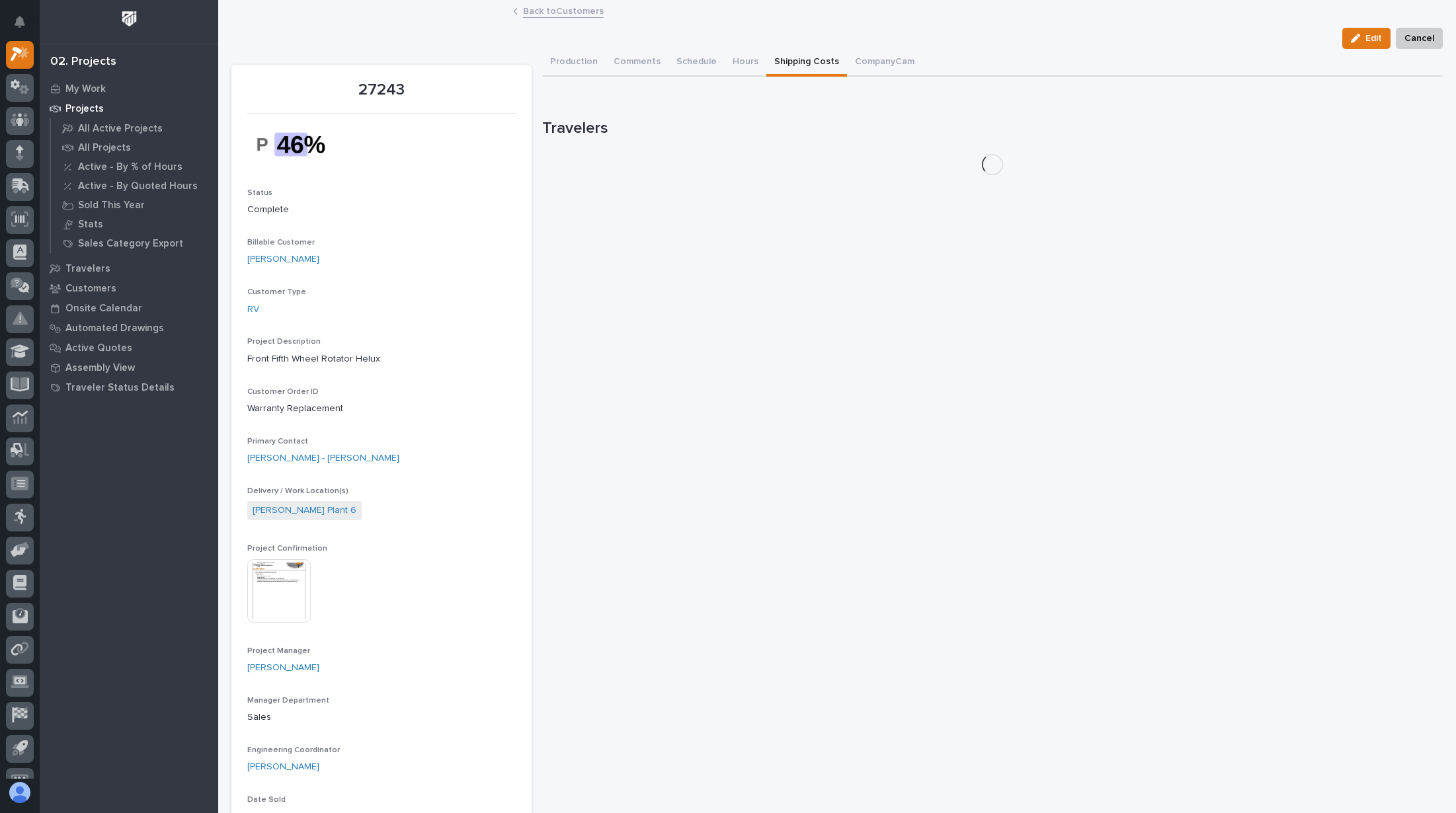
click at [794, 57] on button "Shipping Costs" at bounding box center [806, 62] width 80 height 28
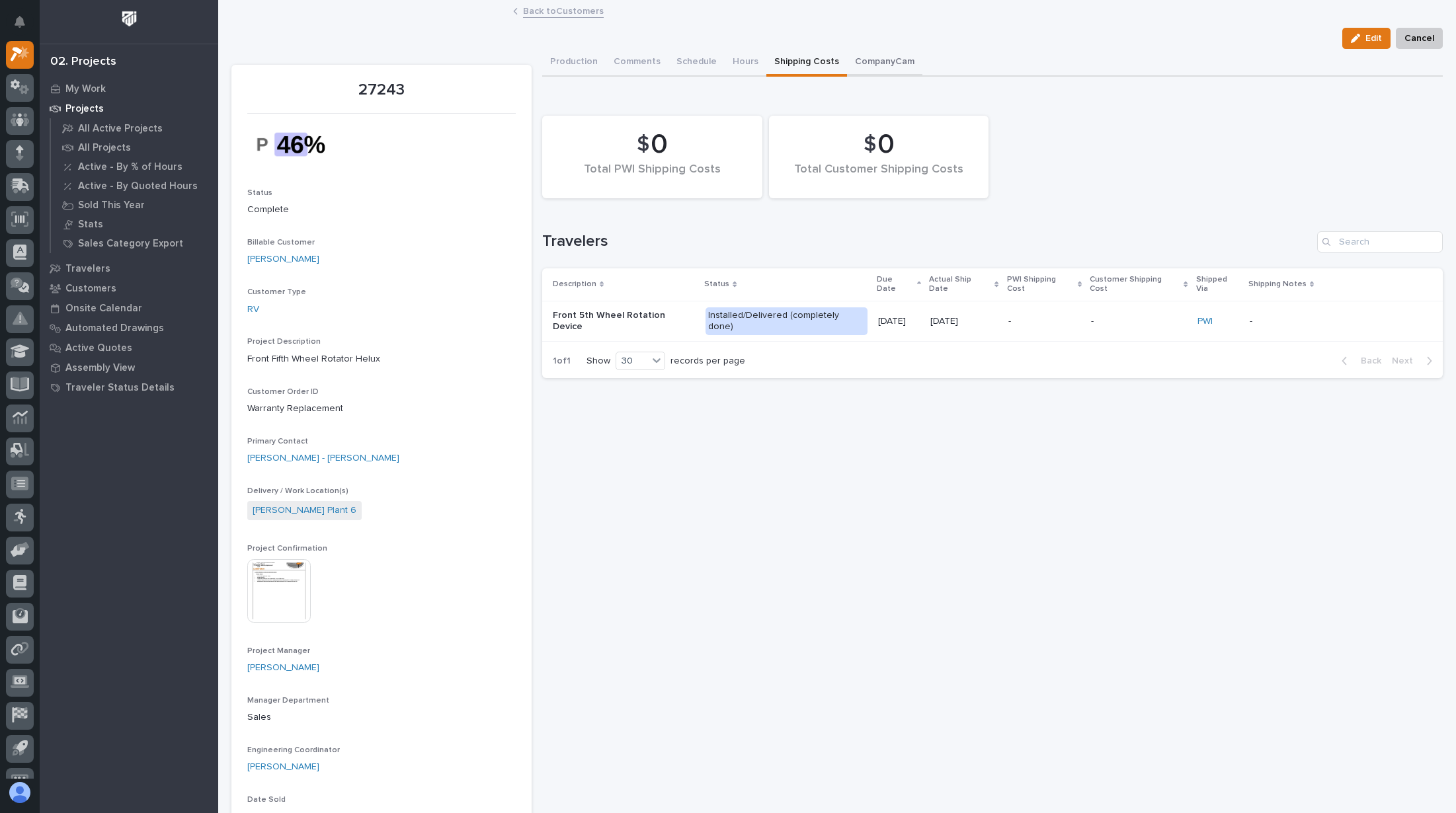
click at [867, 61] on button "CompanyCam" at bounding box center [884, 62] width 76 height 28
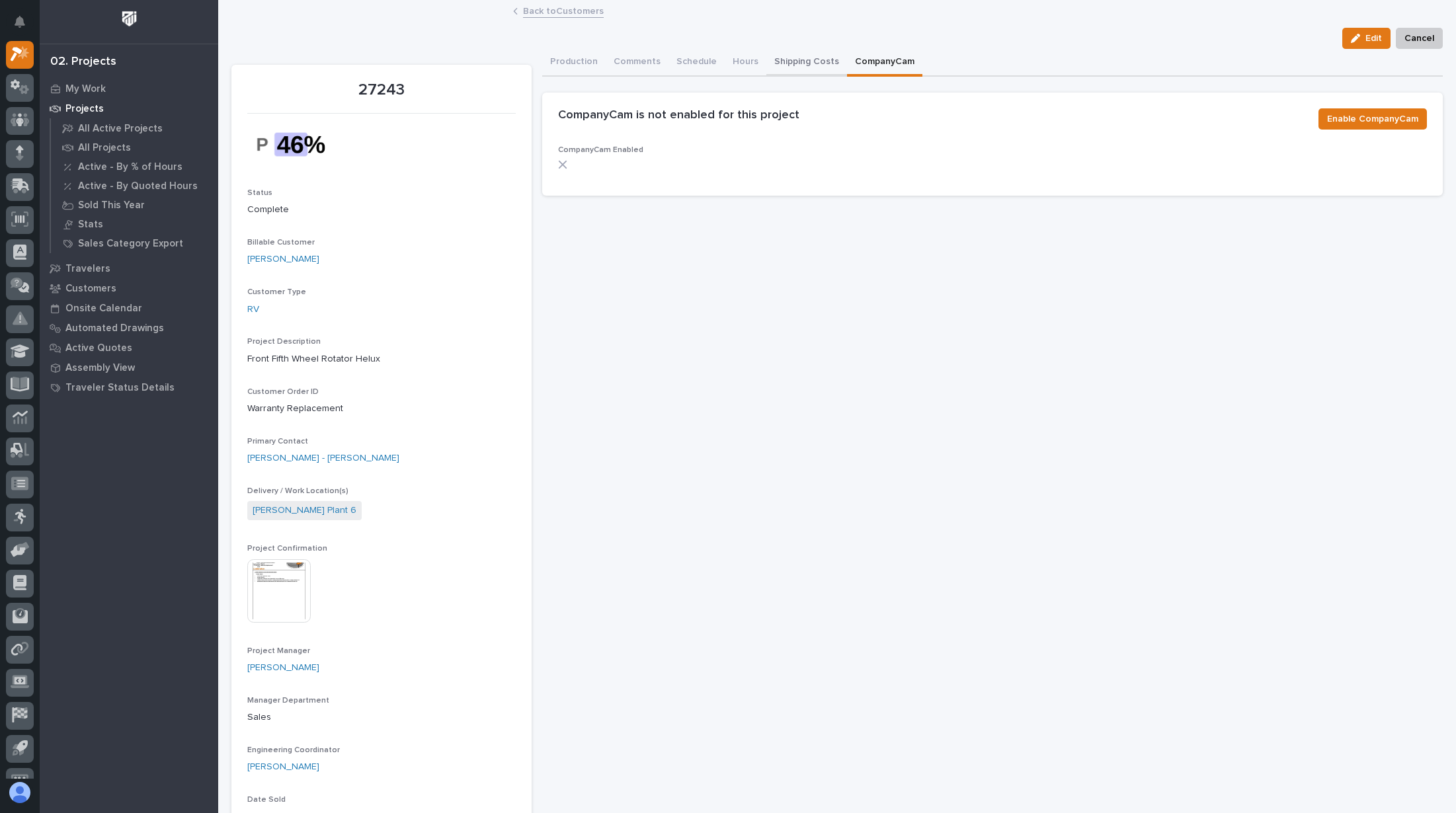
click at [785, 61] on button "Shipping Costs" at bounding box center [806, 62] width 80 height 28
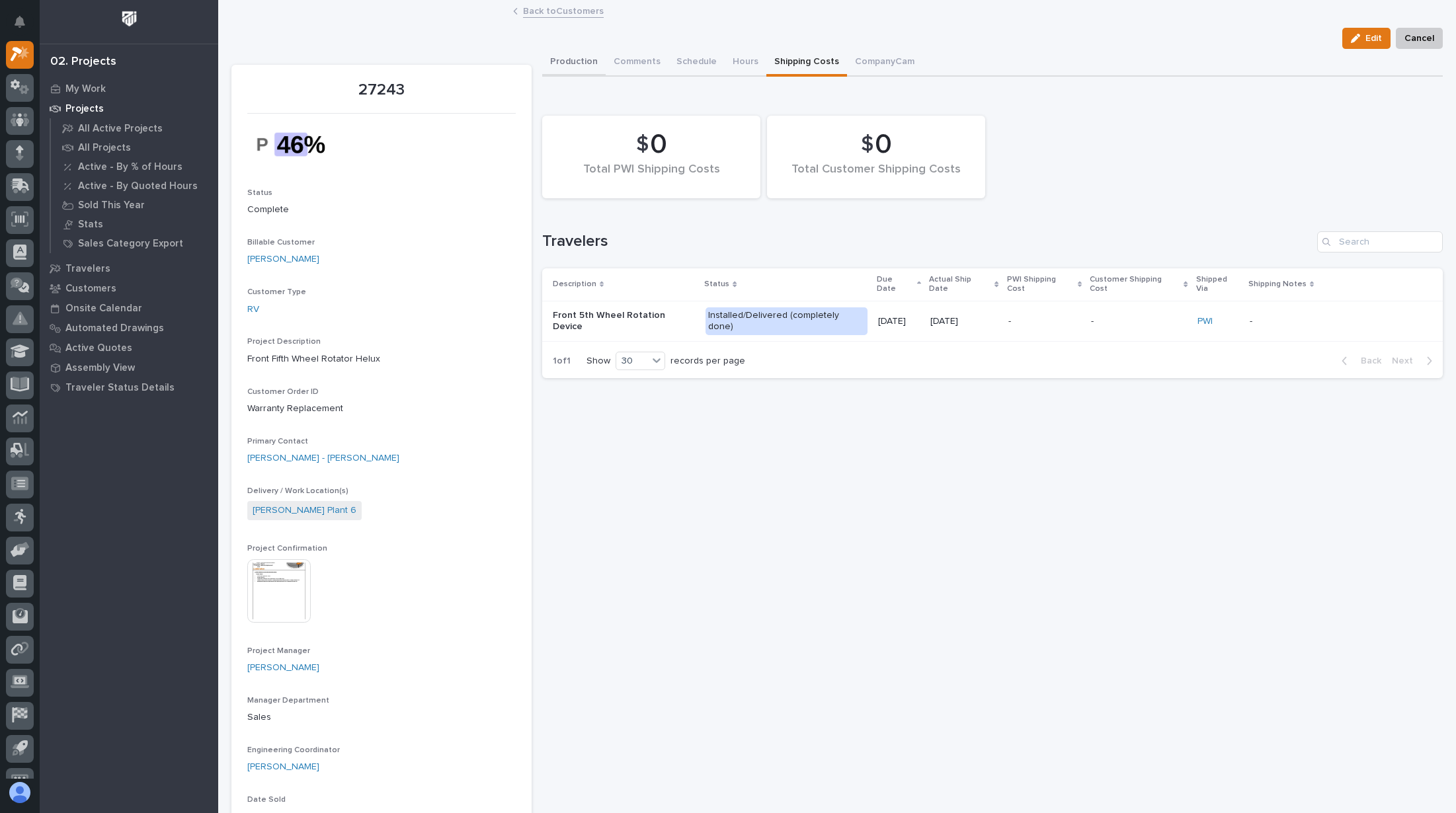
click at [577, 61] on button "Production" at bounding box center [574, 62] width 64 height 28
